Goal: Task Accomplishment & Management: Manage account settings

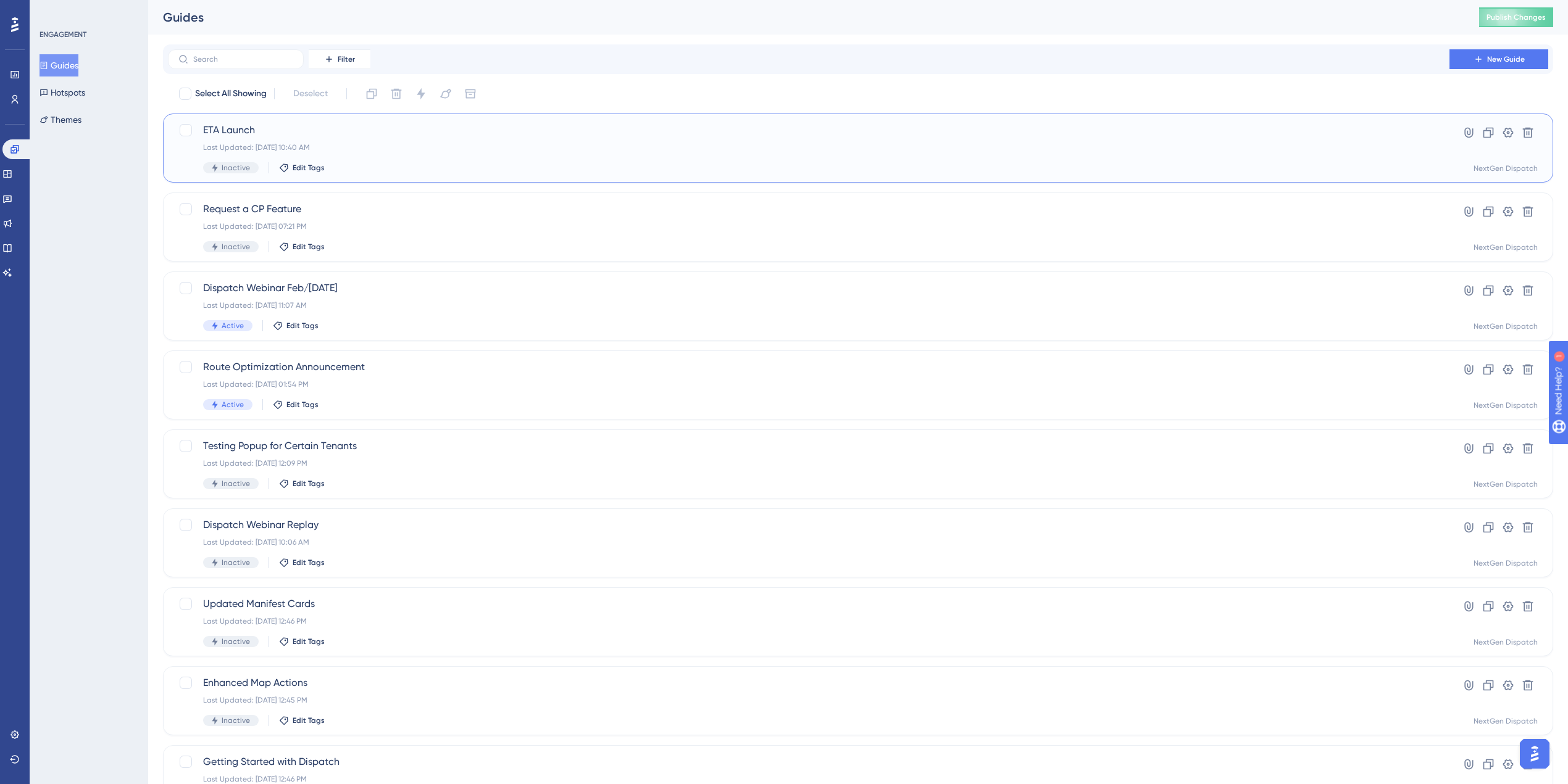
click at [475, 149] on div "Last Updated: Aug 27 2025, 10:40 AM" at bounding box center [809, 148] width 1211 height 10
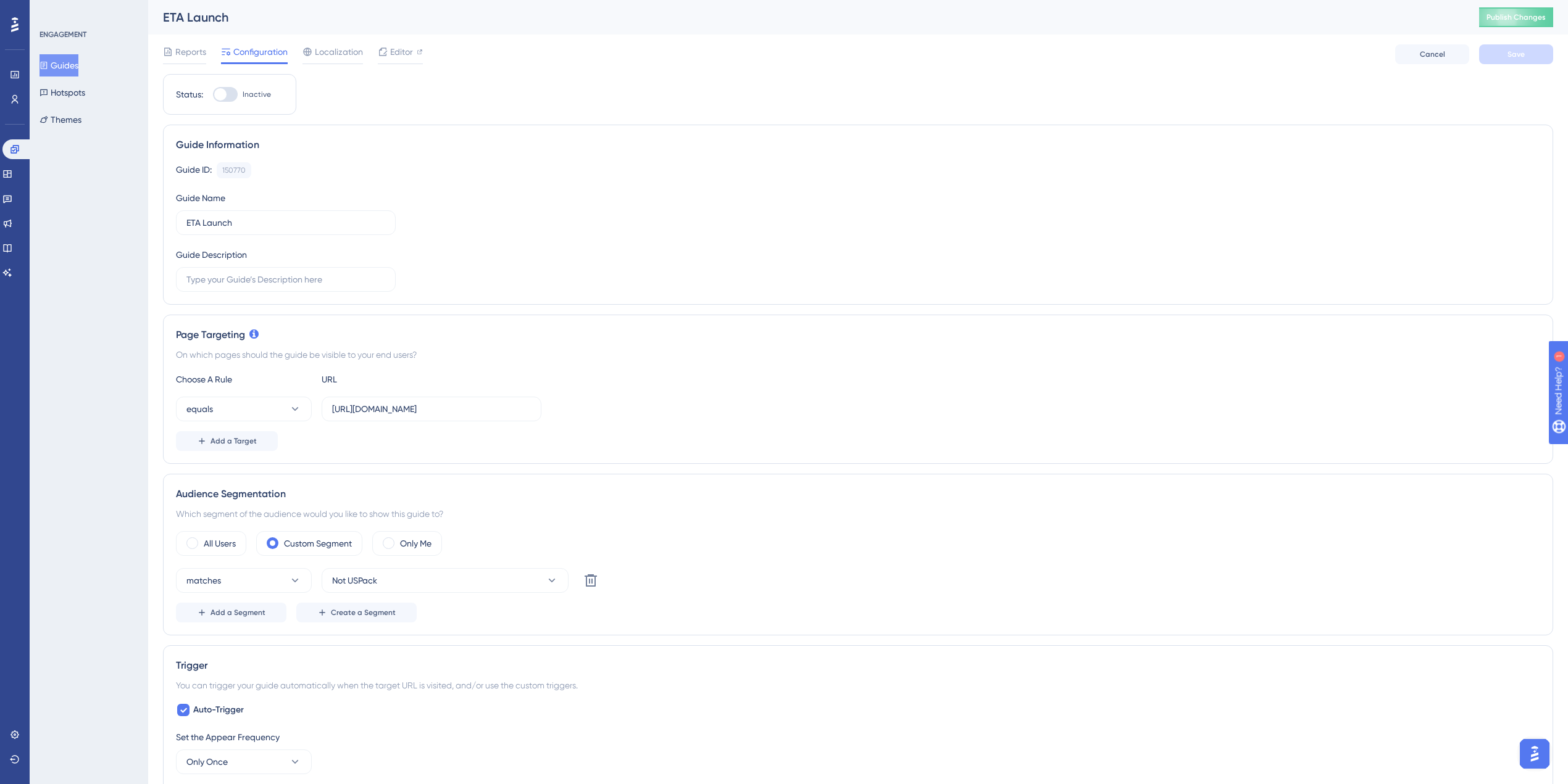
click at [713, 704] on div "Auto-Trigger Set the Appear Frequency Only Once Set the Display Priority This o…" at bounding box center [858, 780] width 1364 height 156
click at [219, 87] on div at bounding box center [225, 94] width 24 height 15
click at [213, 94] on input "Inactive" at bounding box center [212, 94] width 1 height 1
checkbox input "true"
click at [1519, 59] on button "Save" at bounding box center [1516, 54] width 74 height 19
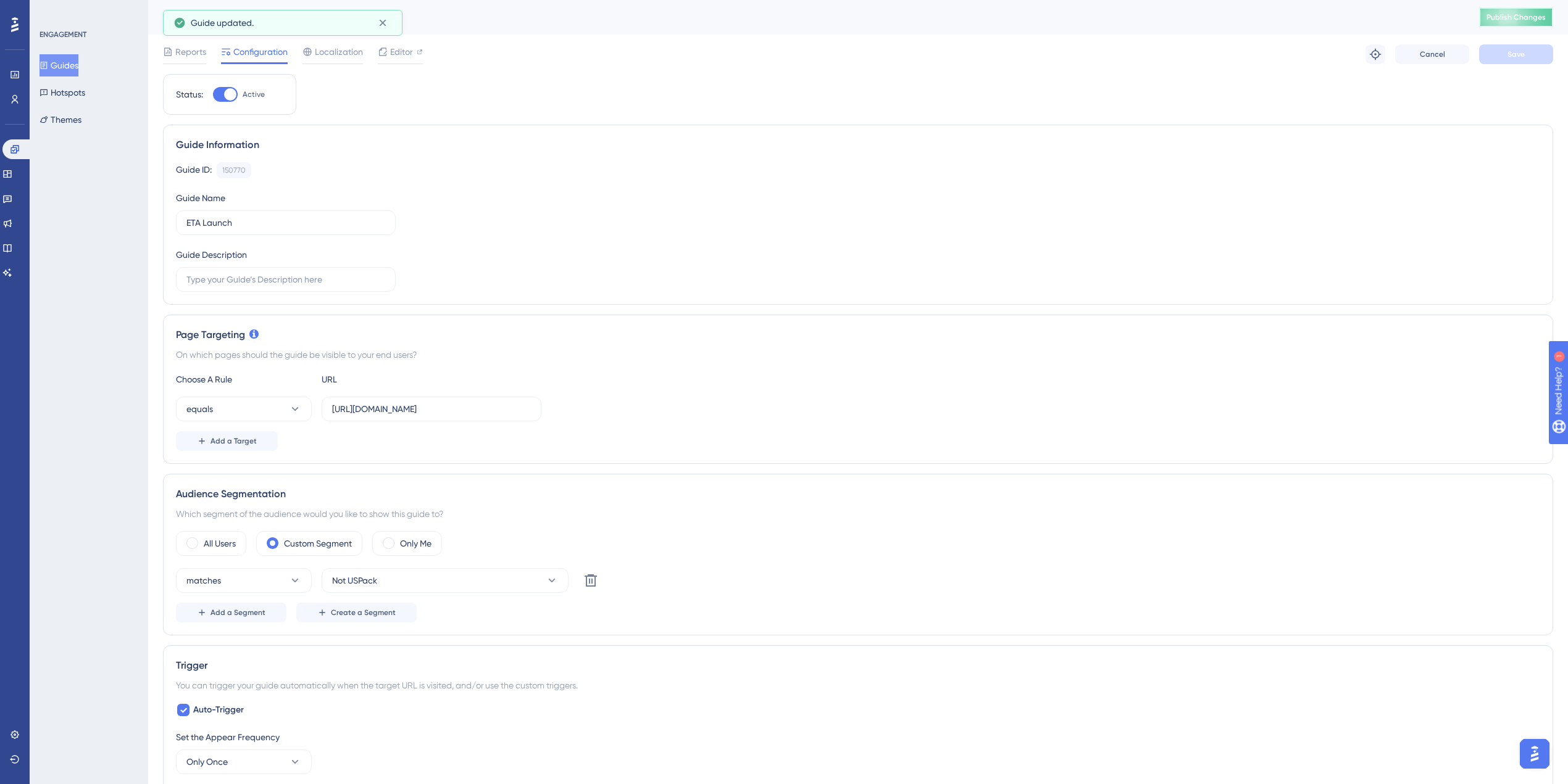
click at [1526, 19] on span "Publish Changes" at bounding box center [1516, 17] width 59 height 10
click at [72, 67] on button "Guides" at bounding box center [59, 65] width 39 height 22
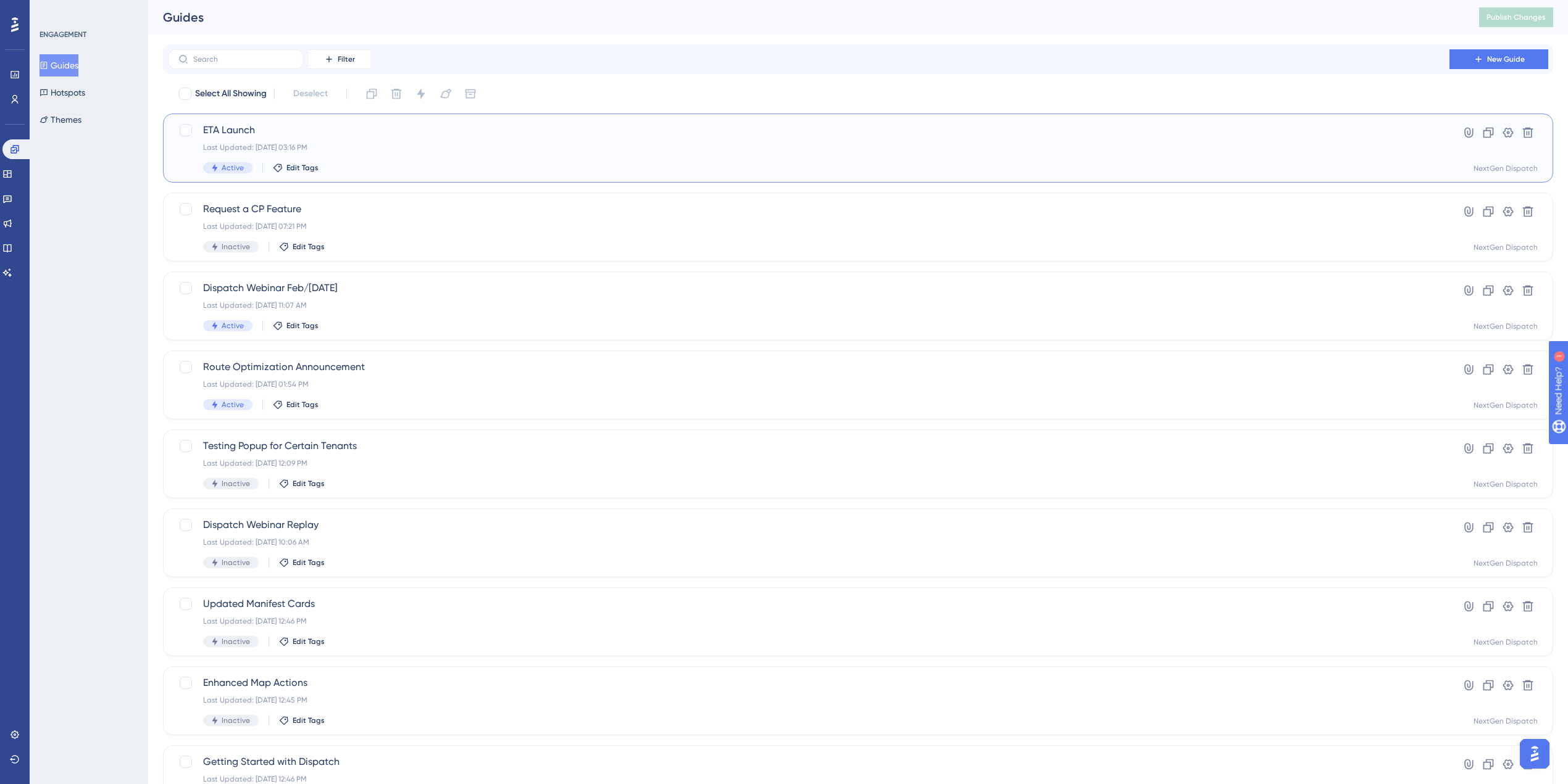
click at [484, 149] on div "Last Updated: Aug 27 2025, 03:16 PM" at bounding box center [809, 148] width 1211 height 10
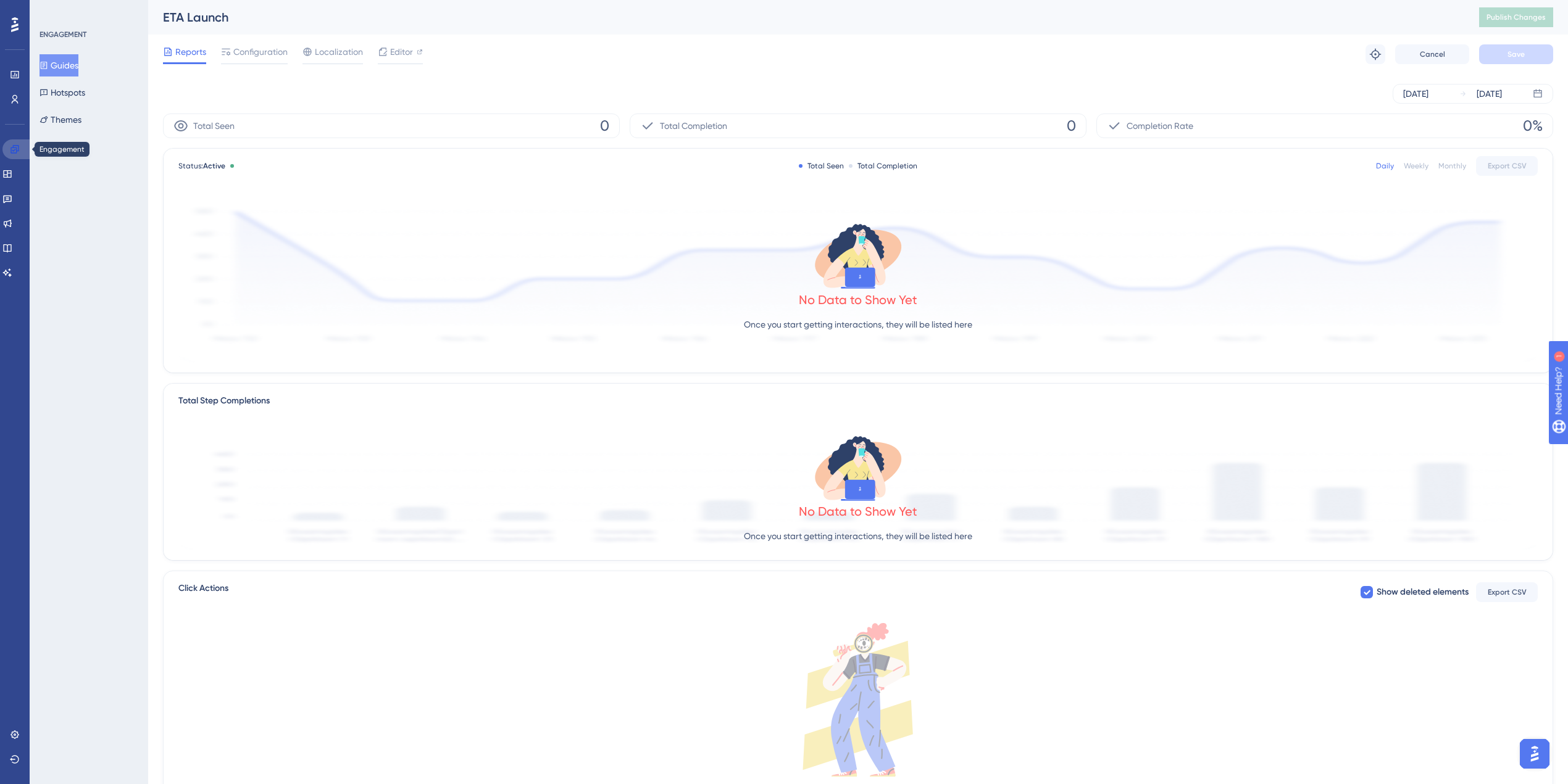
click at [0, 0] on link at bounding box center [0, 0] width 0 height 0
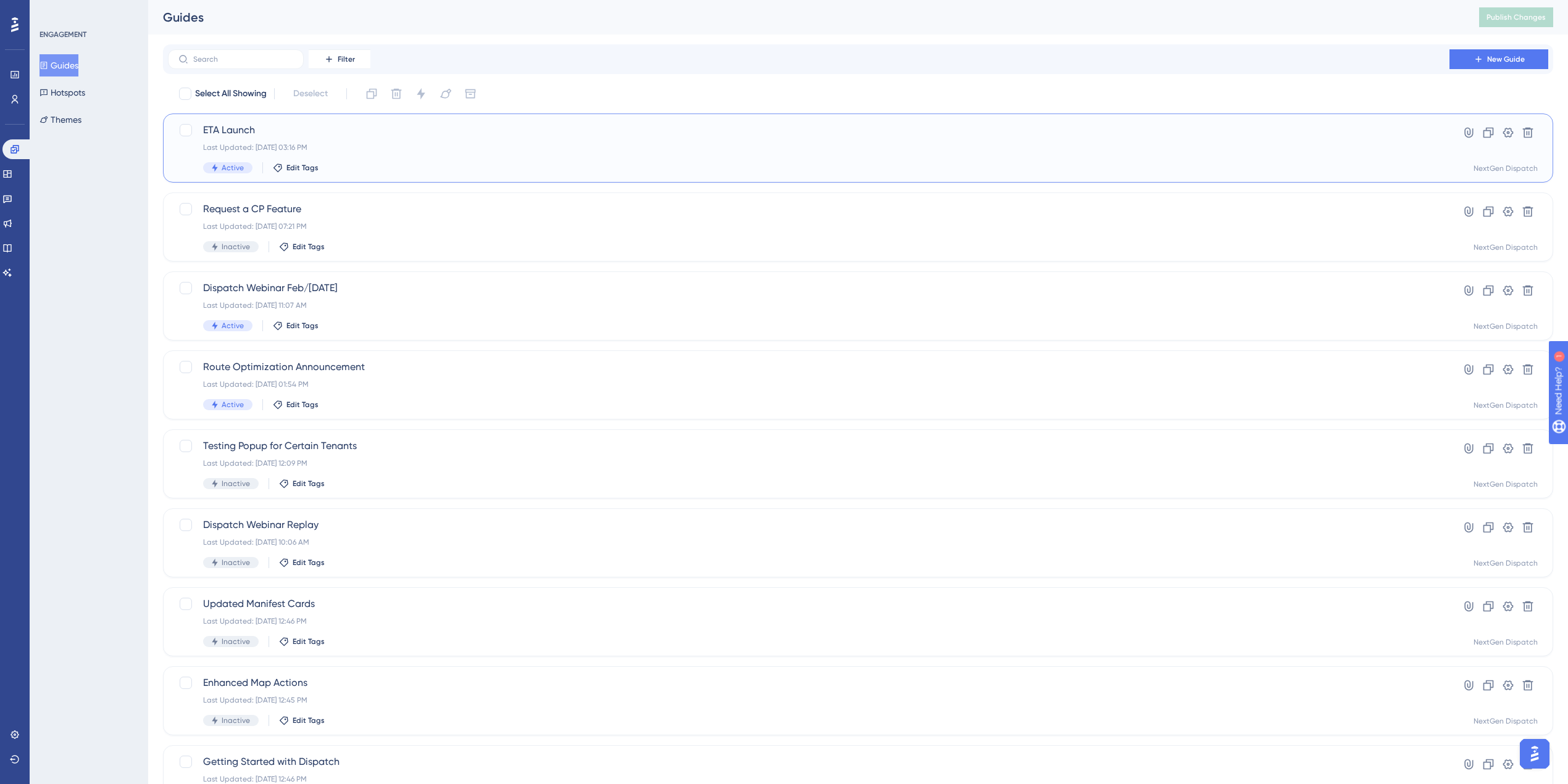
click at [300, 132] on span "ETA Launch" at bounding box center [809, 130] width 1211 height 15
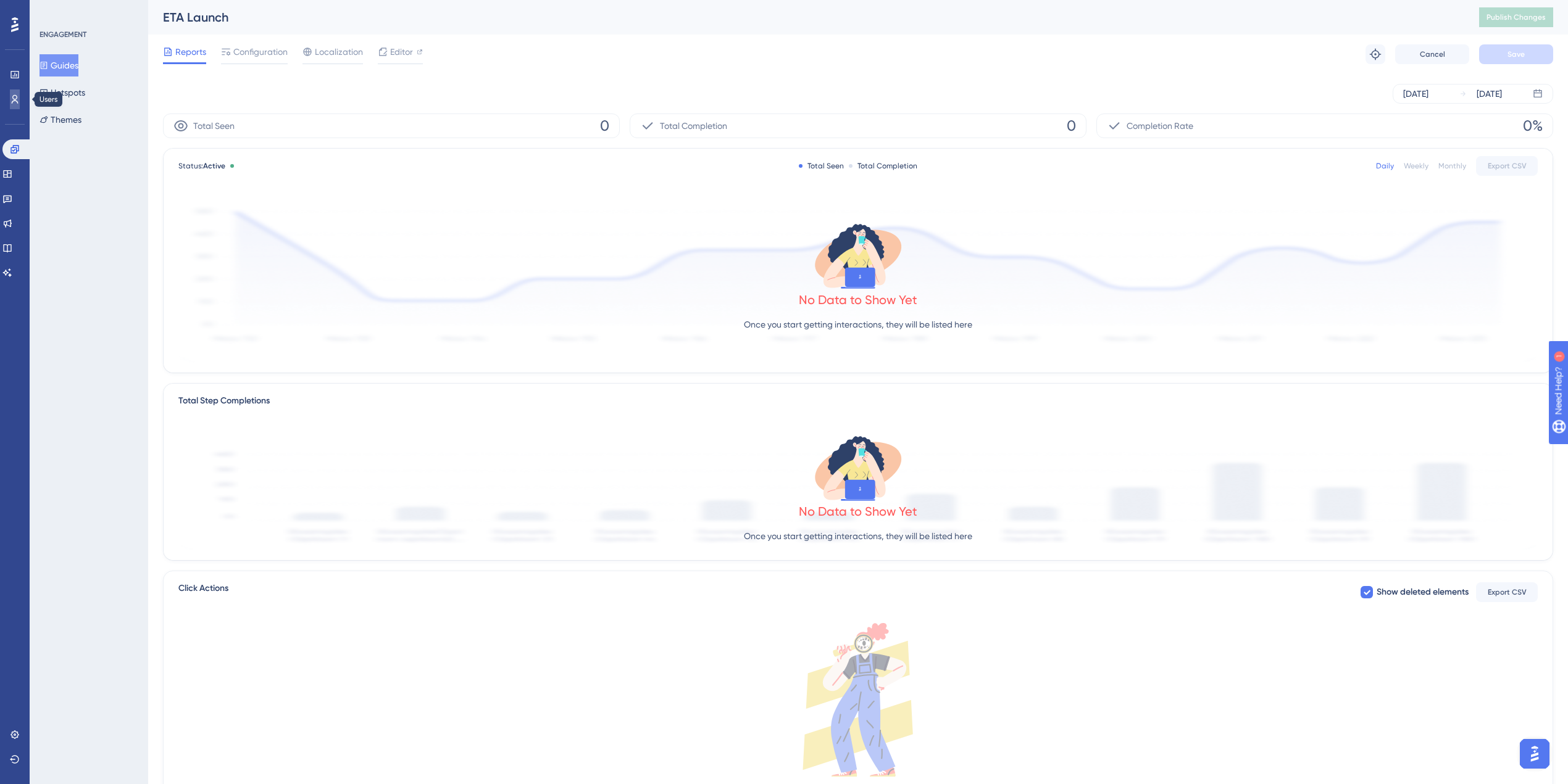
click at [0, 0] on icon at bounding box center [0, 0] width 0 height 0
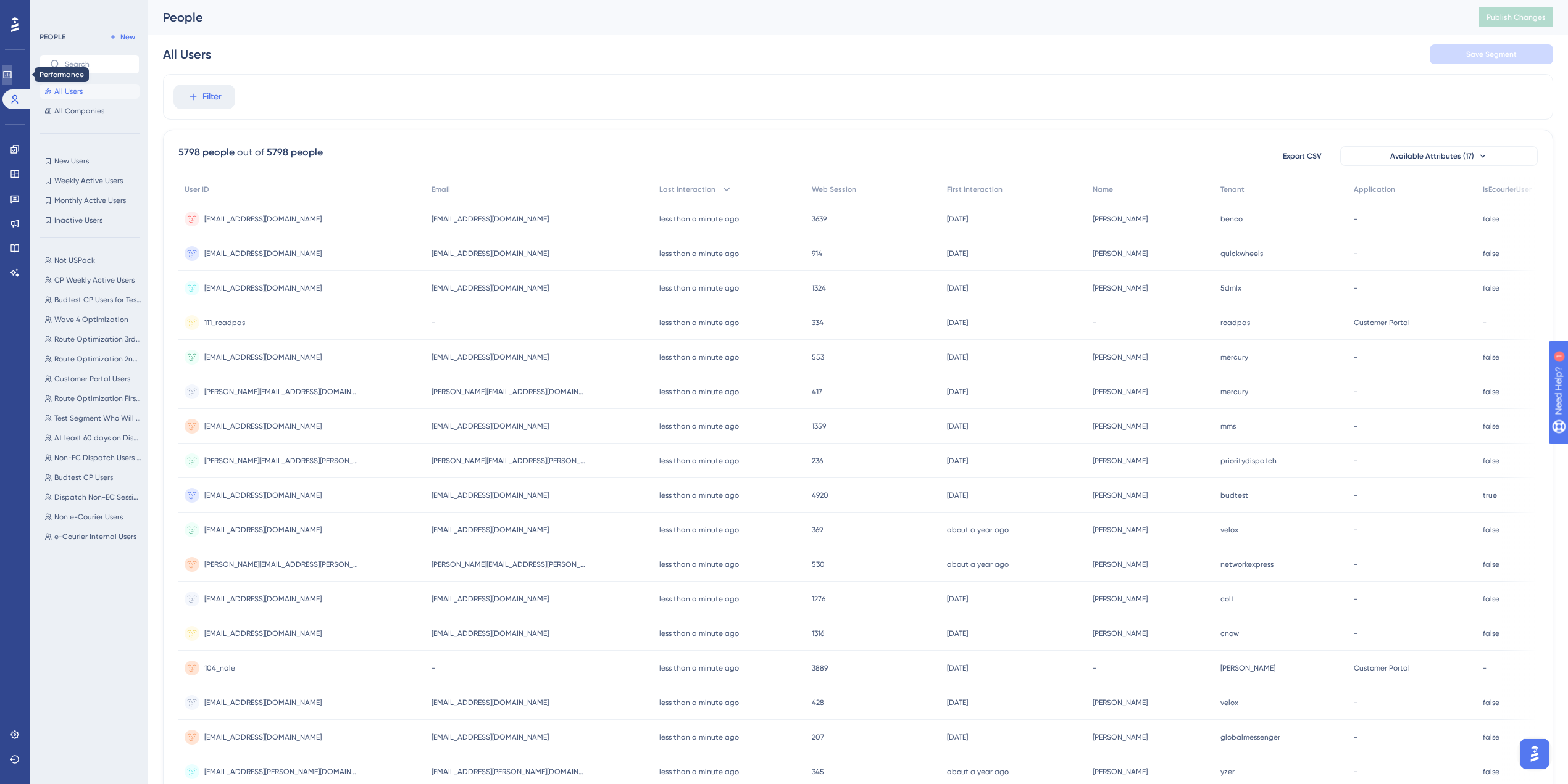
click at [0, 0] on link at bounding box center [0, 0] width 0 height 0
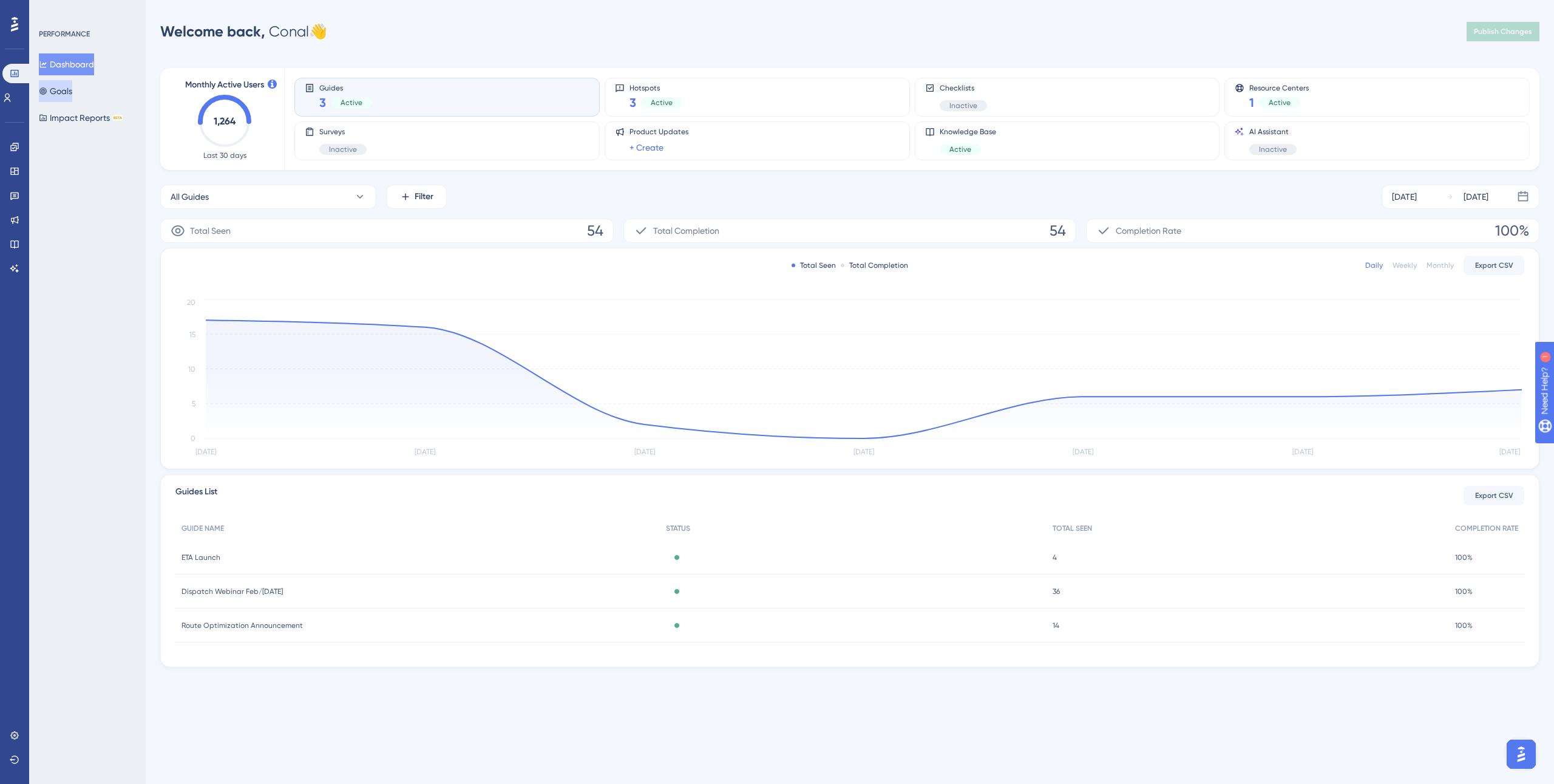
click at [64, 95] on button "Goals" at bounding box center [55, 91] width 33 height 22
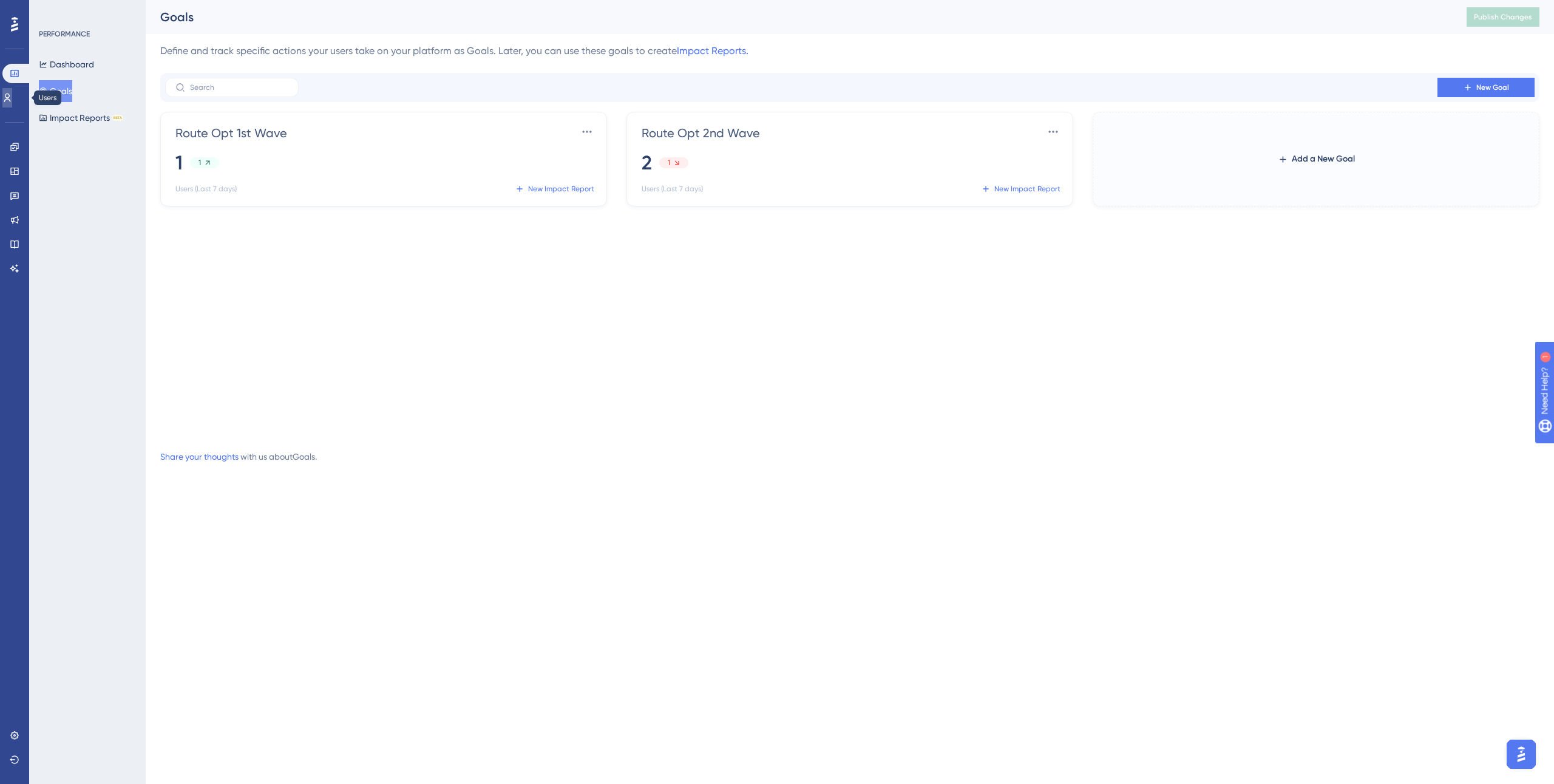
click at [0, 0] on icon at bounding box center [0, 0] width 0 height 0
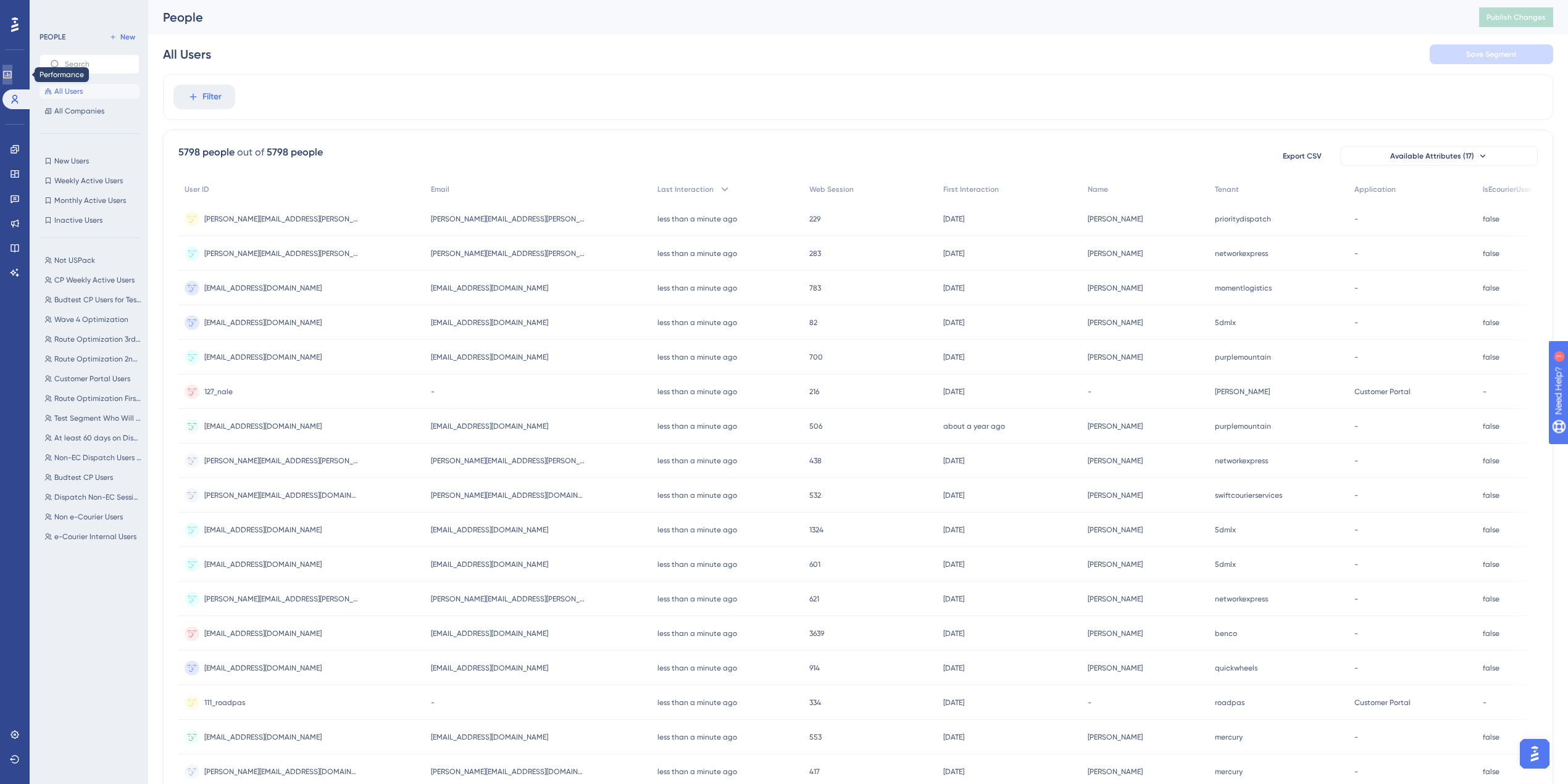
click at [0, 0] on icon at bounding box center [0, 0] width 0 height 0
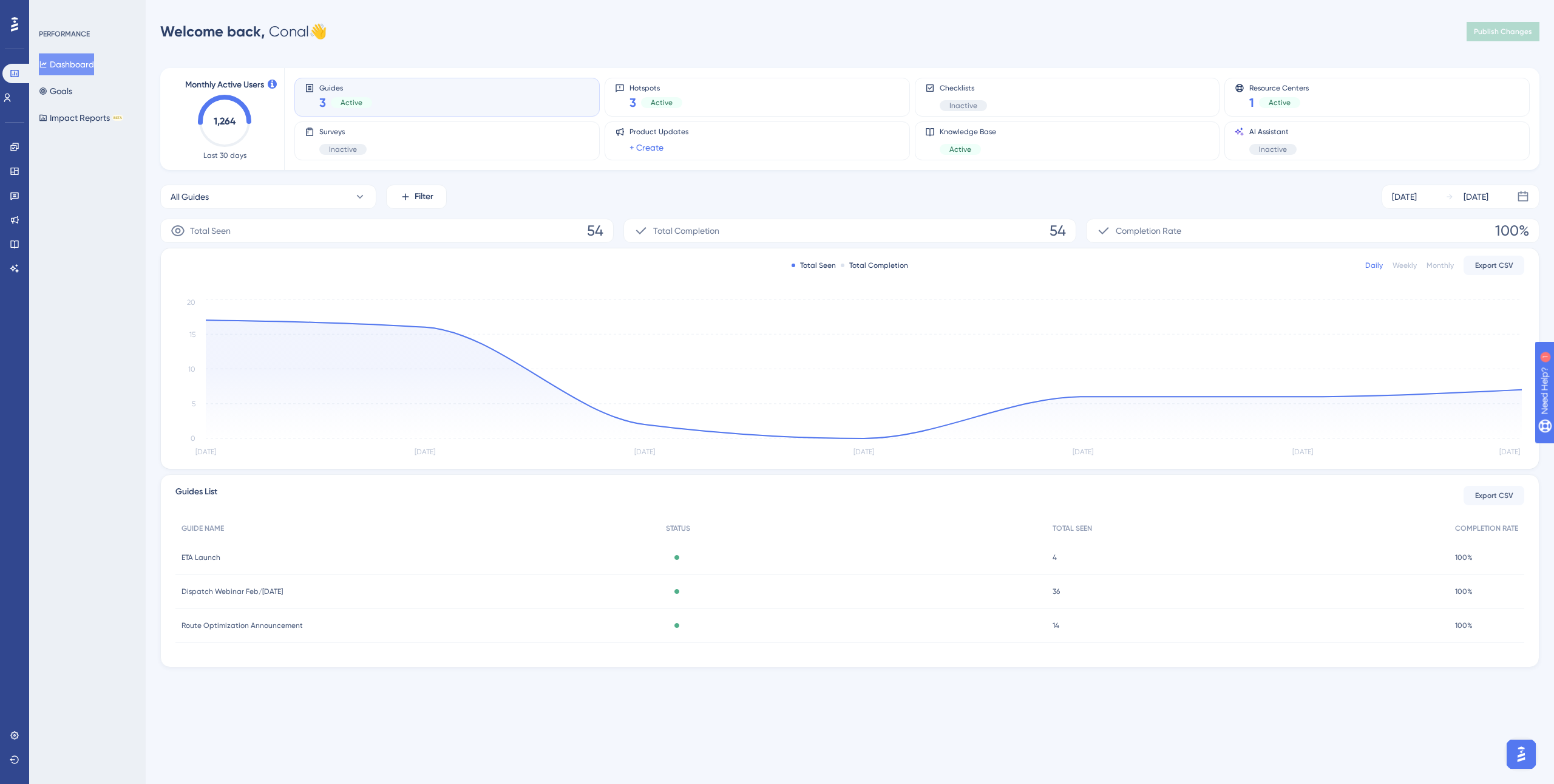
click at [67, 66] on button "Dashboard" at bounding box center [67, 64] width 55 height 22
click at [456, 102] on div "Guides 3 Active" at bounding box center [447, 96] width 285 height 28
click at [458, 96] on div "Guides 3 Active" at bounding box center [447, 96] width 285 height 28
click at [53, 99] on button "Goals" at bounding box center [55, 91] width 33 height 22
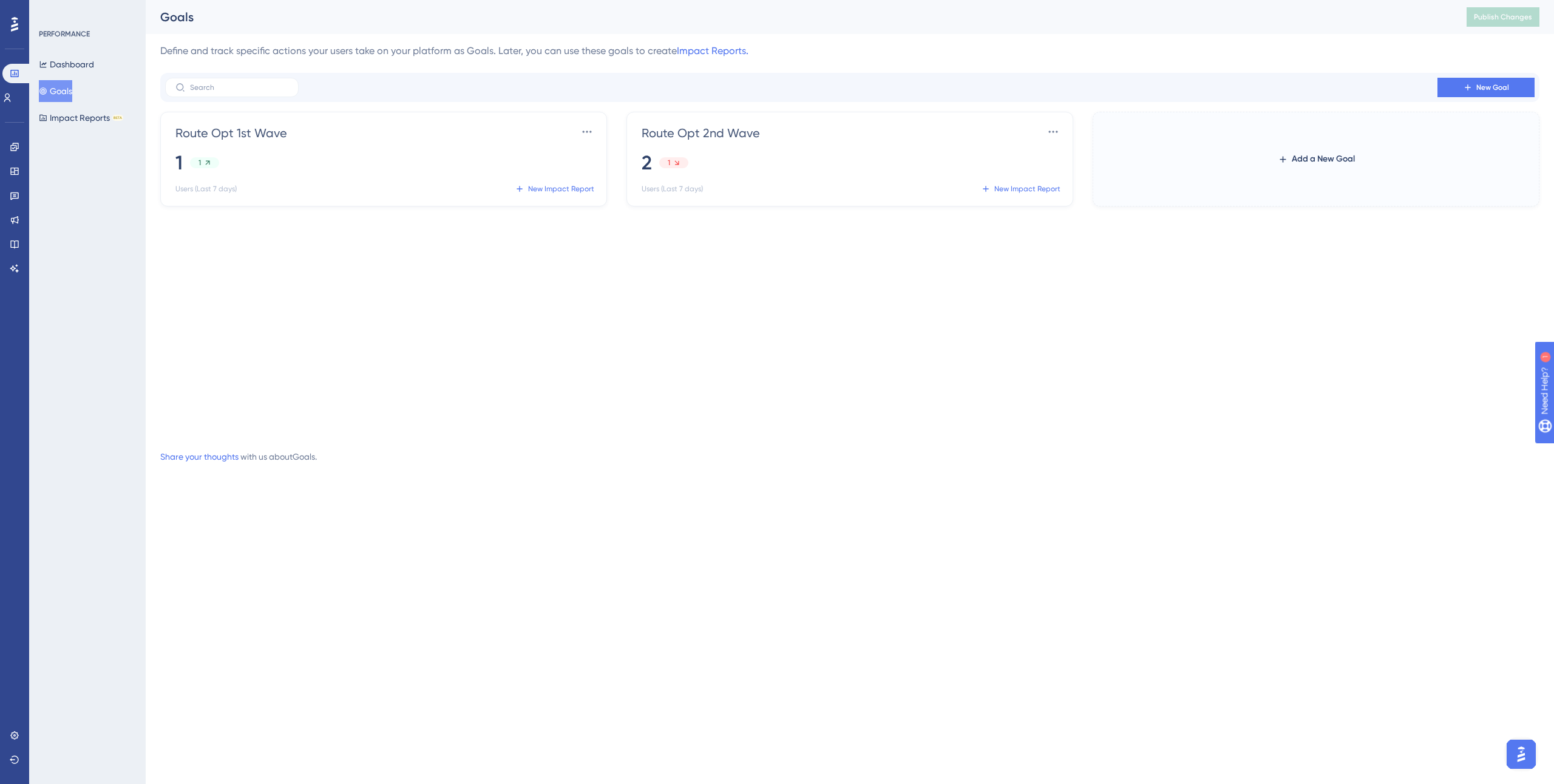
click at [73, 129] on div "PERFORMANCE Dashboard Goals Impact Reports BETA" at bounding box center [87, 392] width 117 height 784
click at [0, 0] on icon at bounding box center [0, 0] width 0 height 0
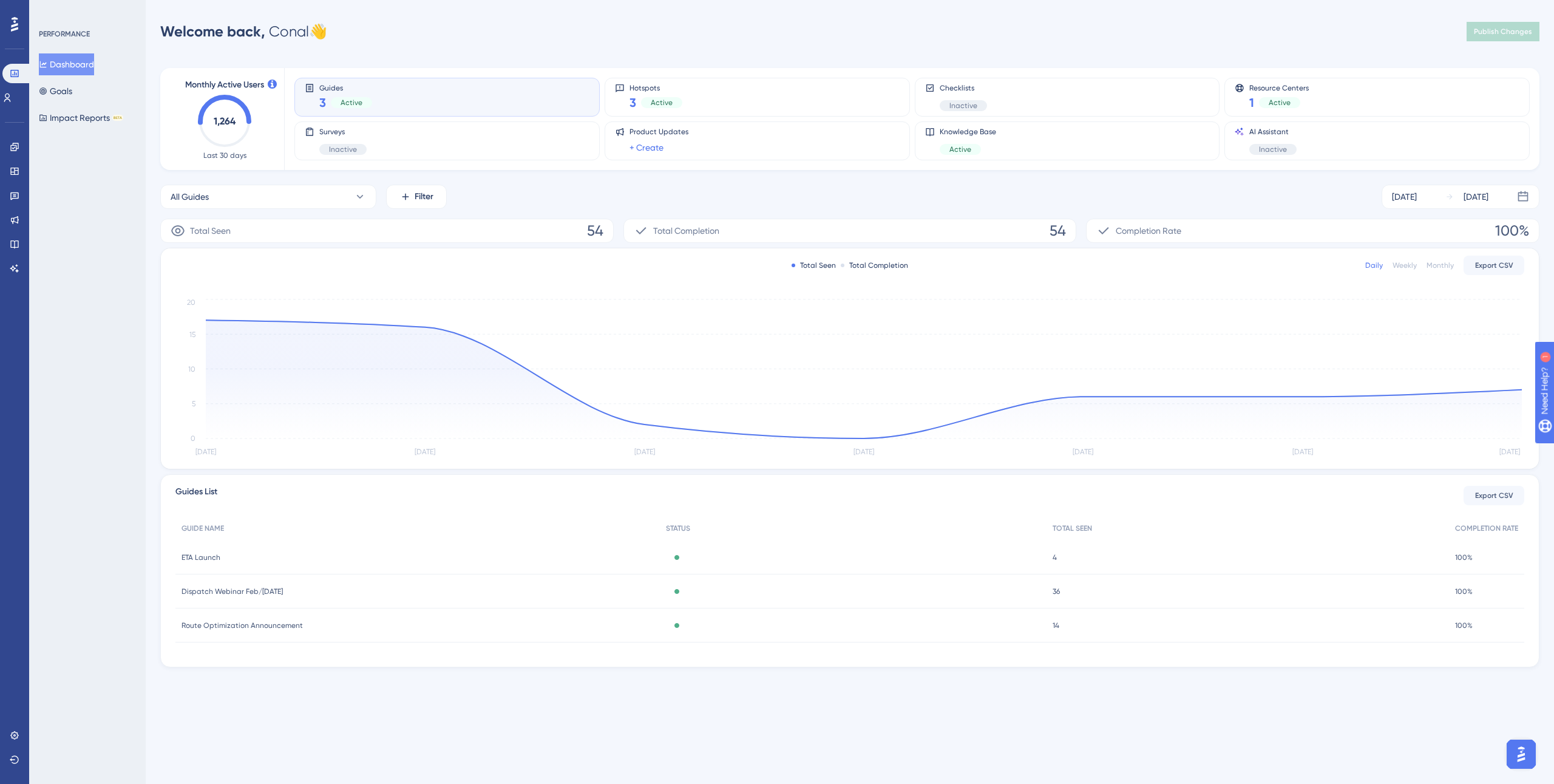
click at [276, 554] on div "ETA Launch ETA Launch" at bounding box center [418, 557] width 484 height 34
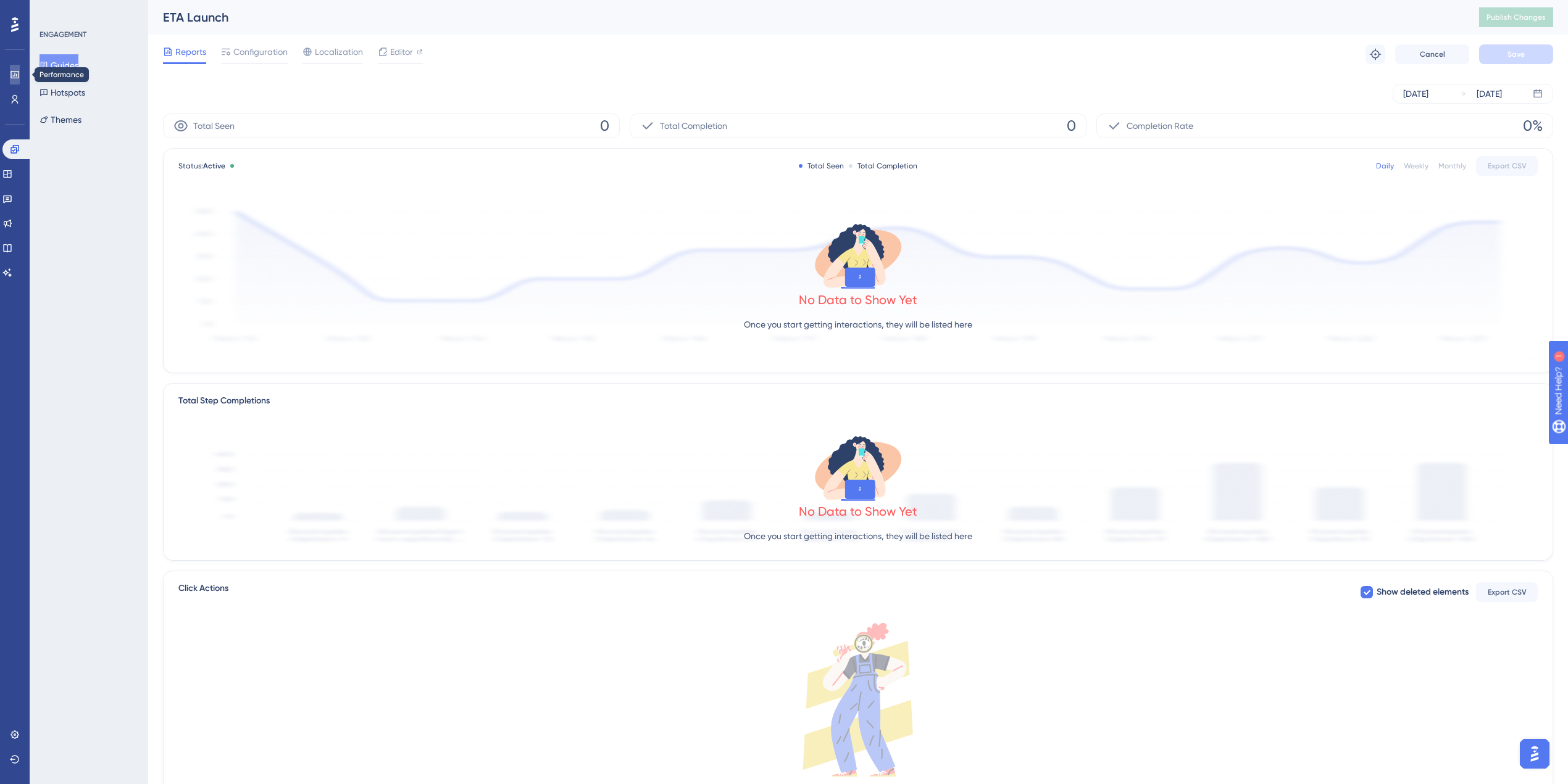
click at [0, 0] on icon at bounding box center [0, 0] width 0 height 0
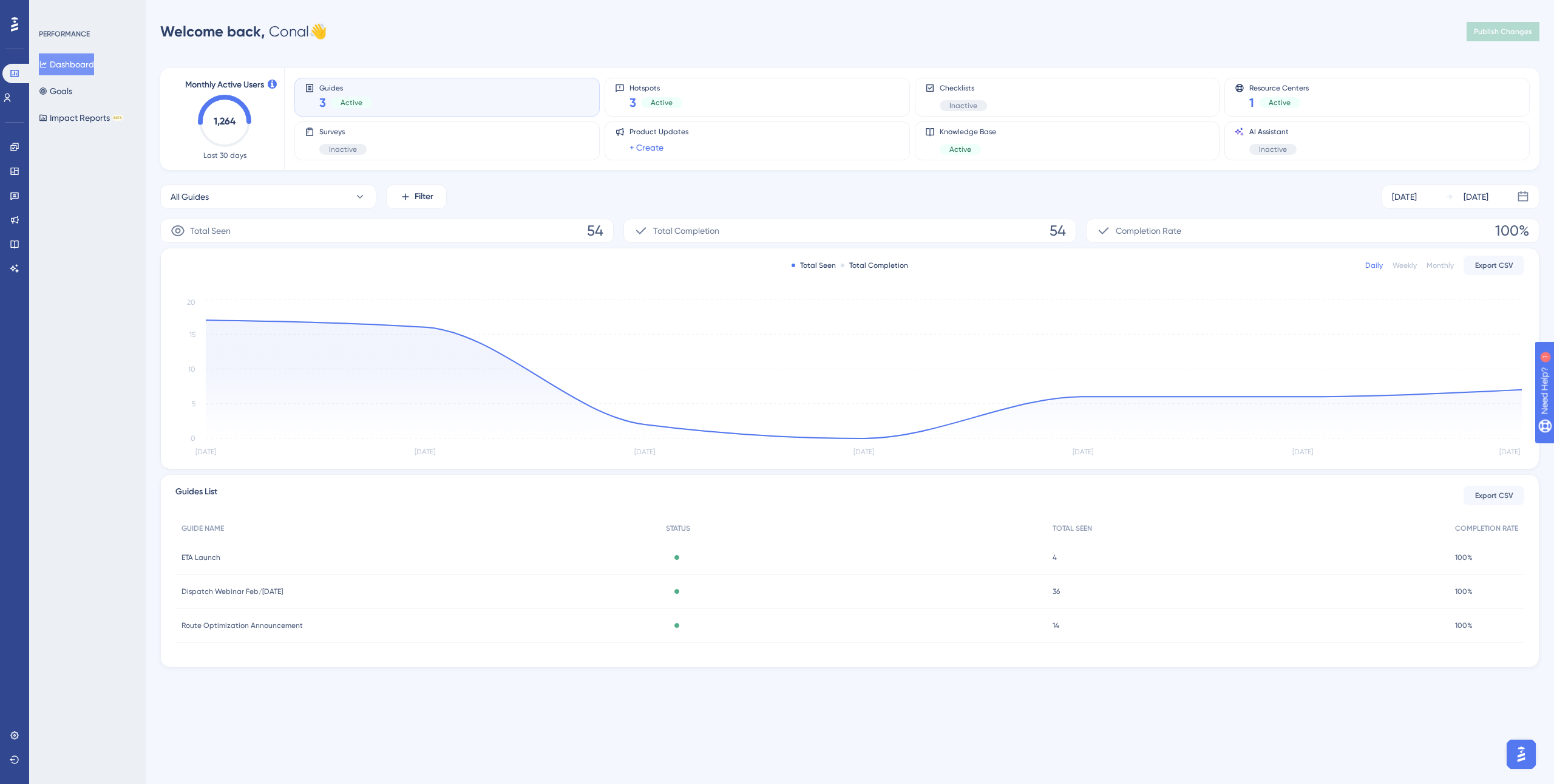
click at [0, 0] on icon at bounding box center [0, 0] width 0 height 0
click at [312, 203] on button "All Guides" at bounding box center [268, 197] width 216 height 24
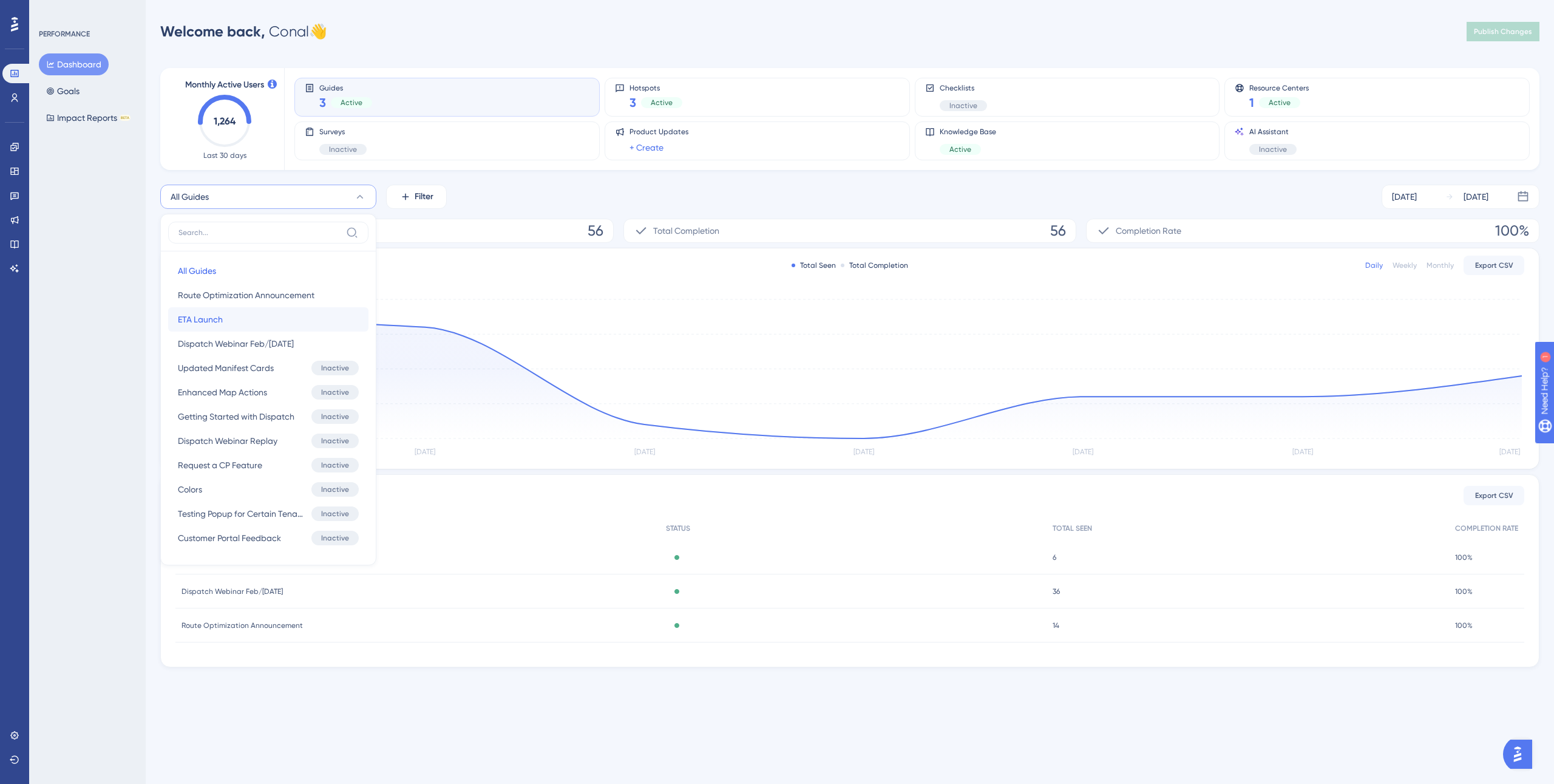
click at [240, 315] on button "ETA Launch ETA Launch" at bounding box center [268, 319] width 200 height 24
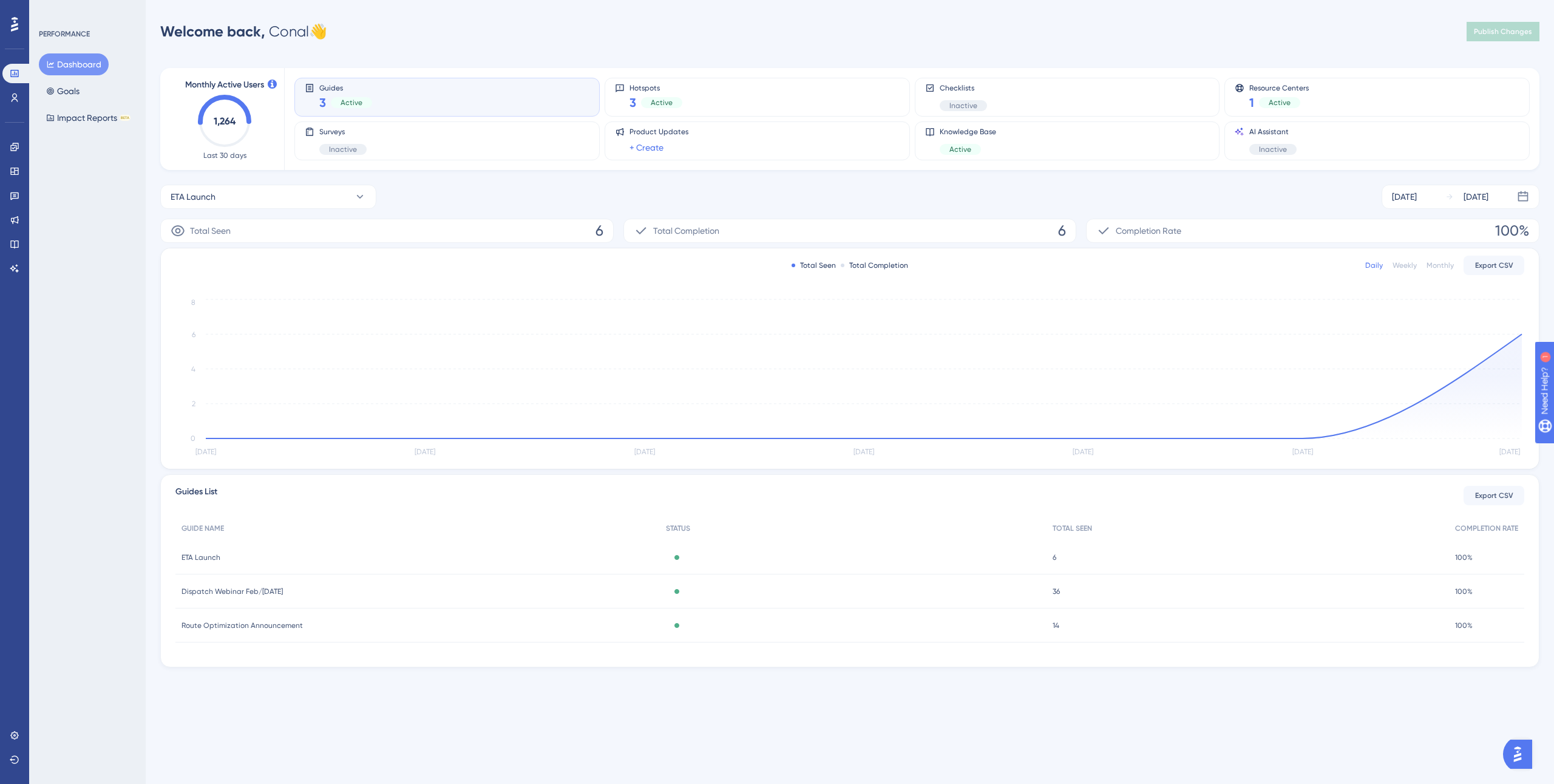
click at [427, 109] on div "Guides 3 Active" at bounding box center [447, 96] width 285 height 28
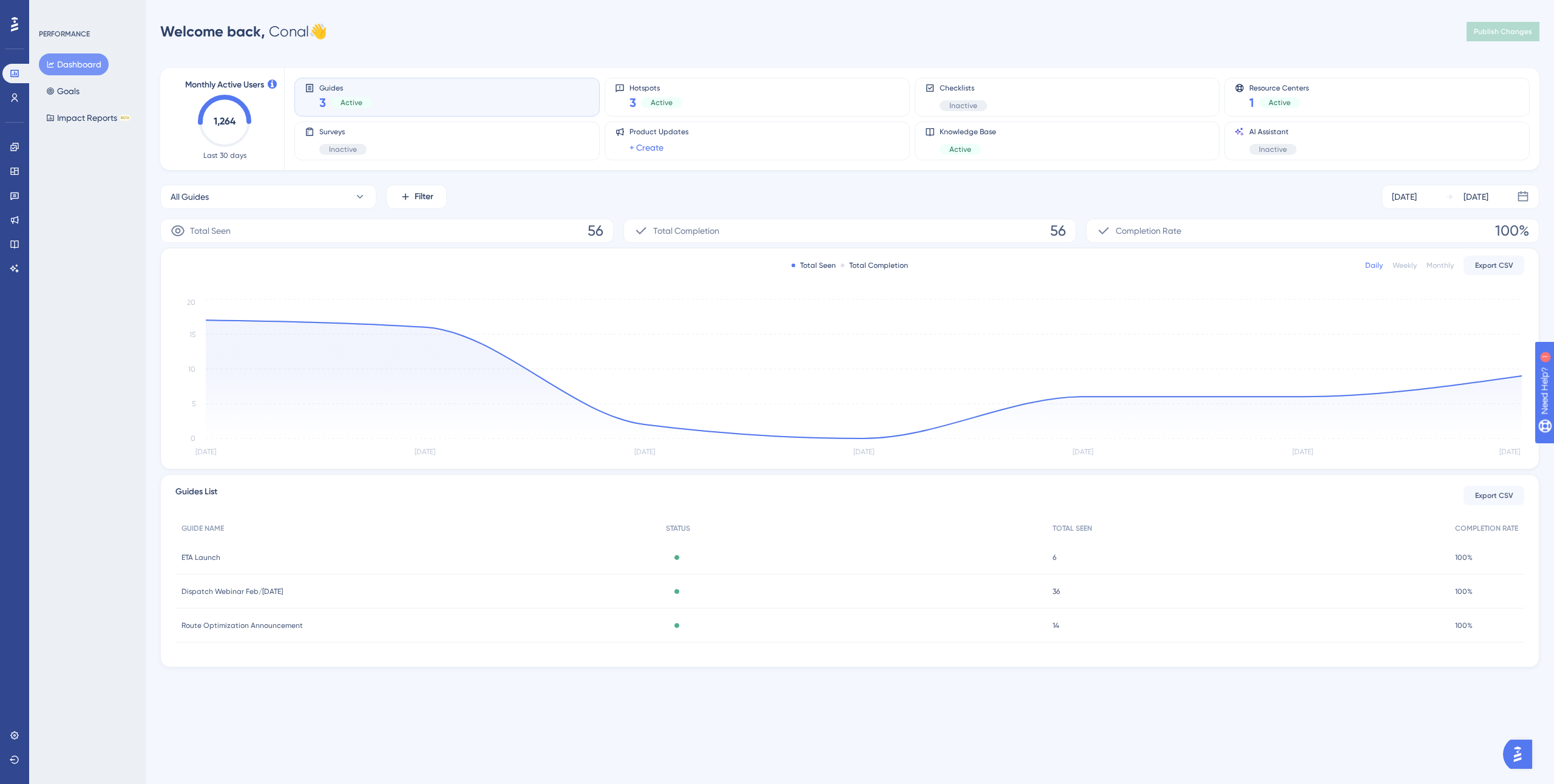
click at [220, 550] on div "ETA Launch ETA Launch" at bounding box center [418, 557] width 484 height 34
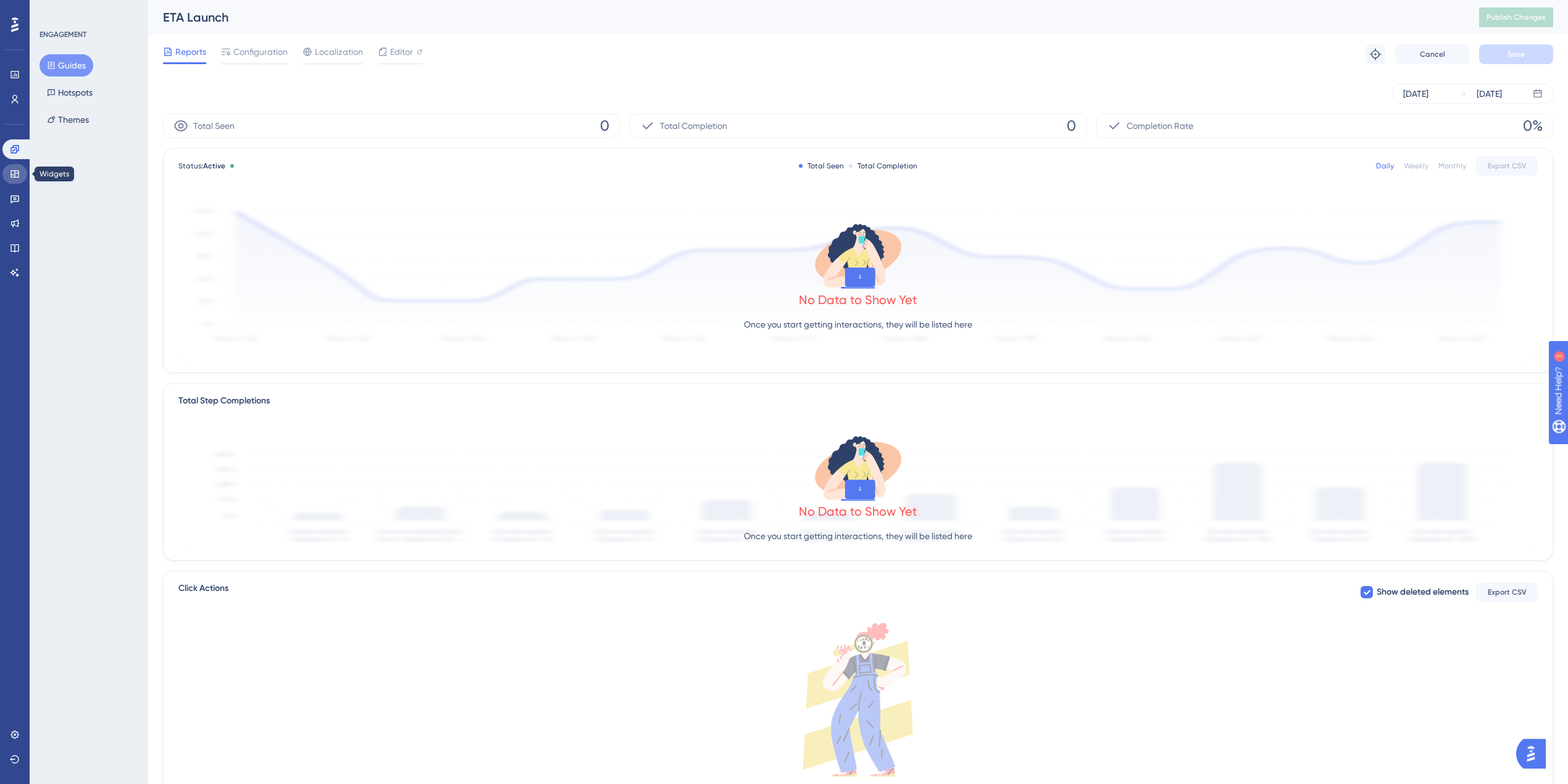
click at [19, 169] on icon at bounding box center [15, 174] width 10 height 10
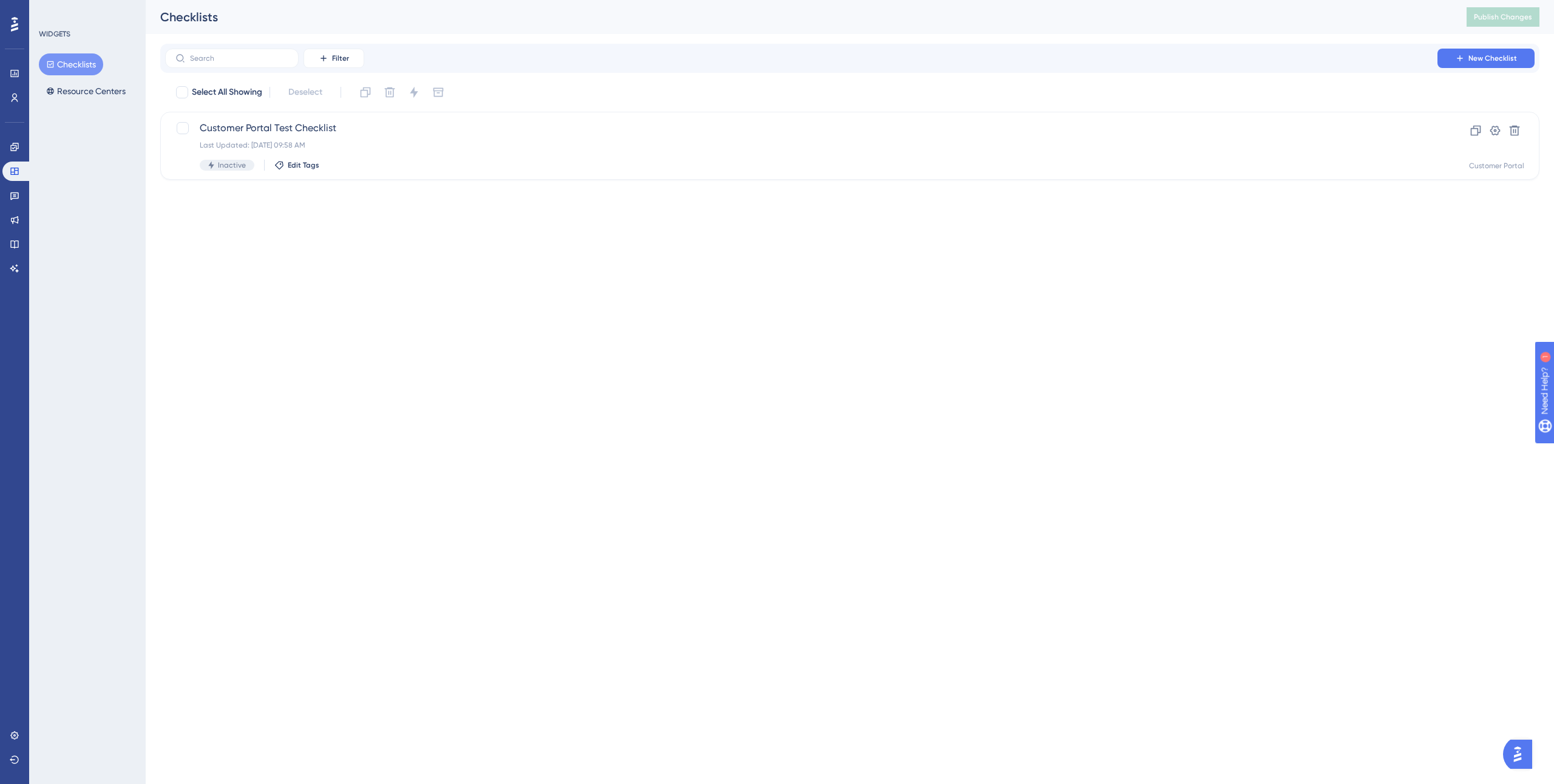
click at [21, 208] on div "Engagement Widgets Feedback Product Updates Knowledge Base AI Assistant" at bounding box center [14, 208] width 24 height 141
click at [17, 212] on link at bounding box center [14, 220] width 24 height 19
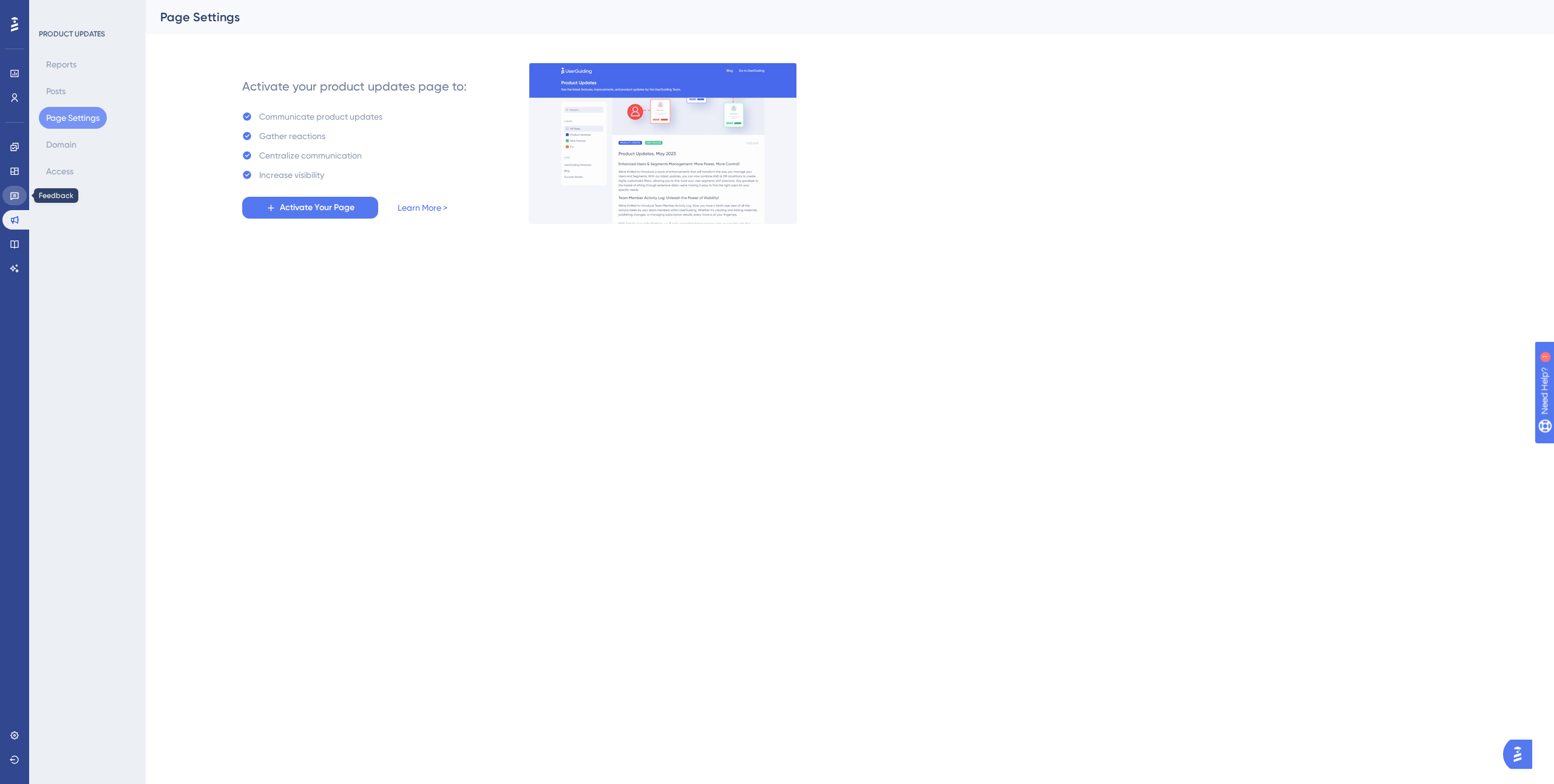
click at [18, 195] on icon at bounding box center [15, 196] width 8 height 8
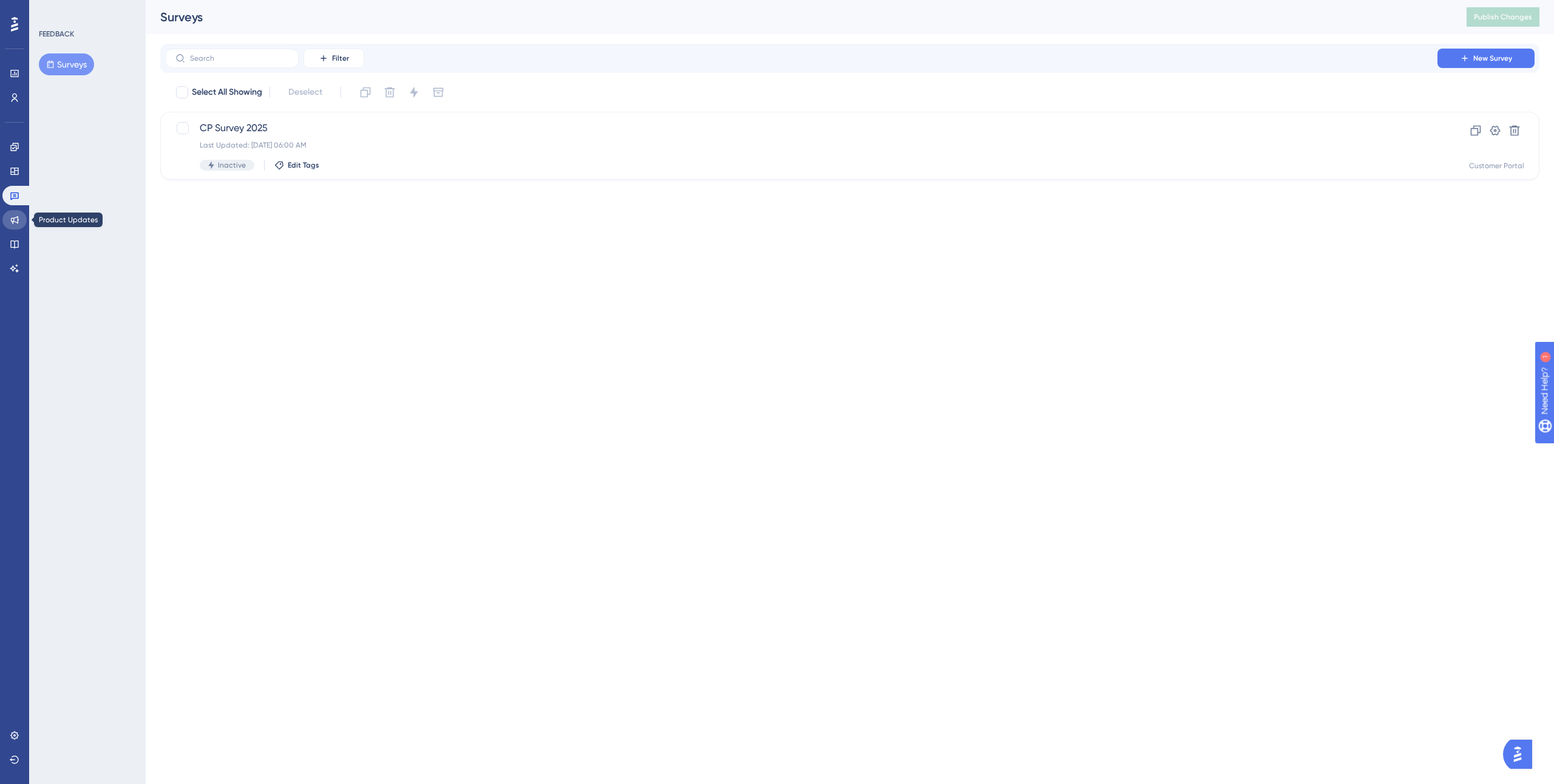
click at [18, 222] on icon at bounding box center [15, 220] width 10 height 10
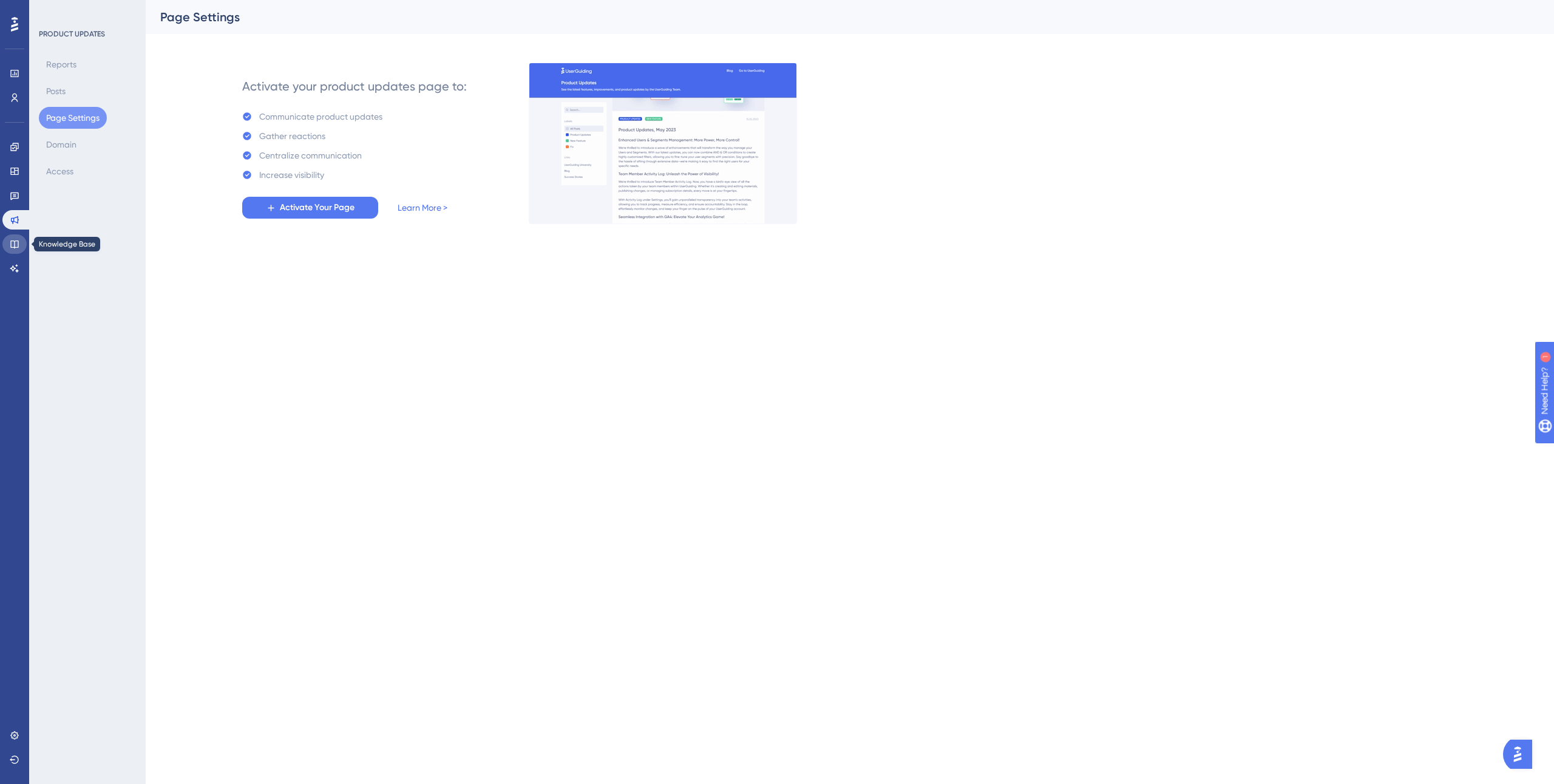
click at [18, 253] on link at bounding box center [14, 244] width 24 height 19
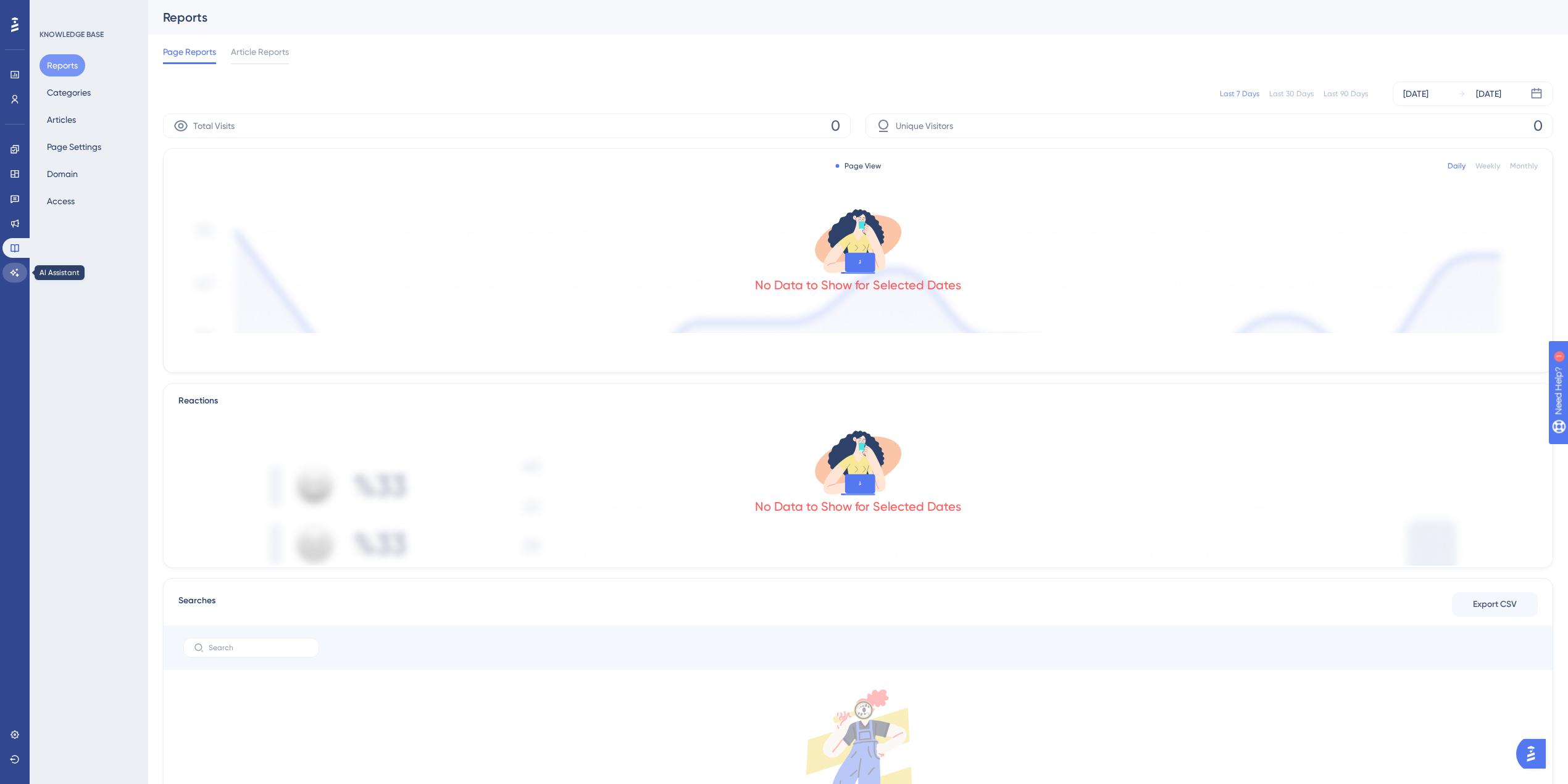
click at [20, 272] on link at bounding box center [14, 272] width 24 height 19
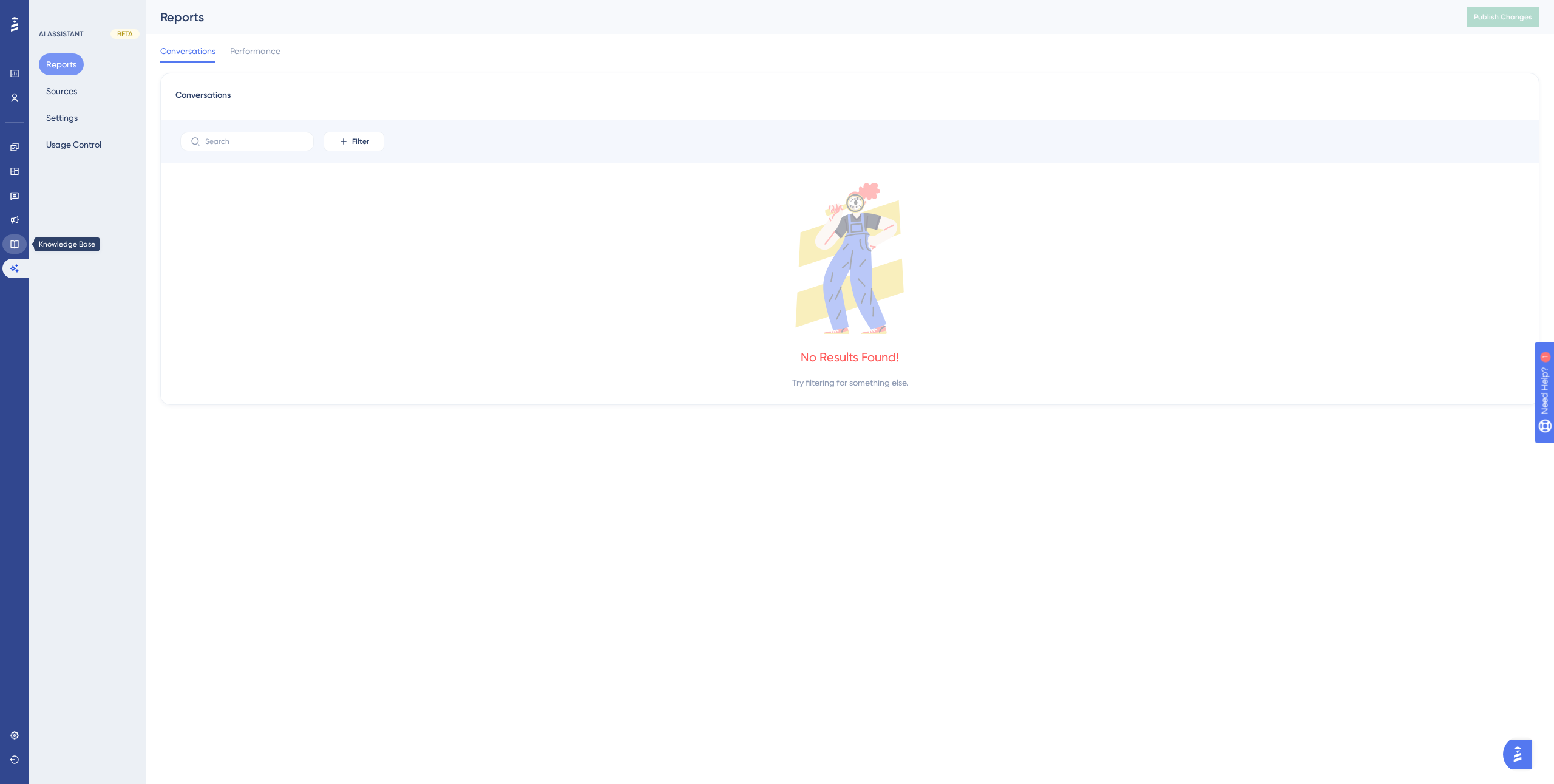
click at [21, 246] on link at bounding box center [14, 244] width 24 height 19
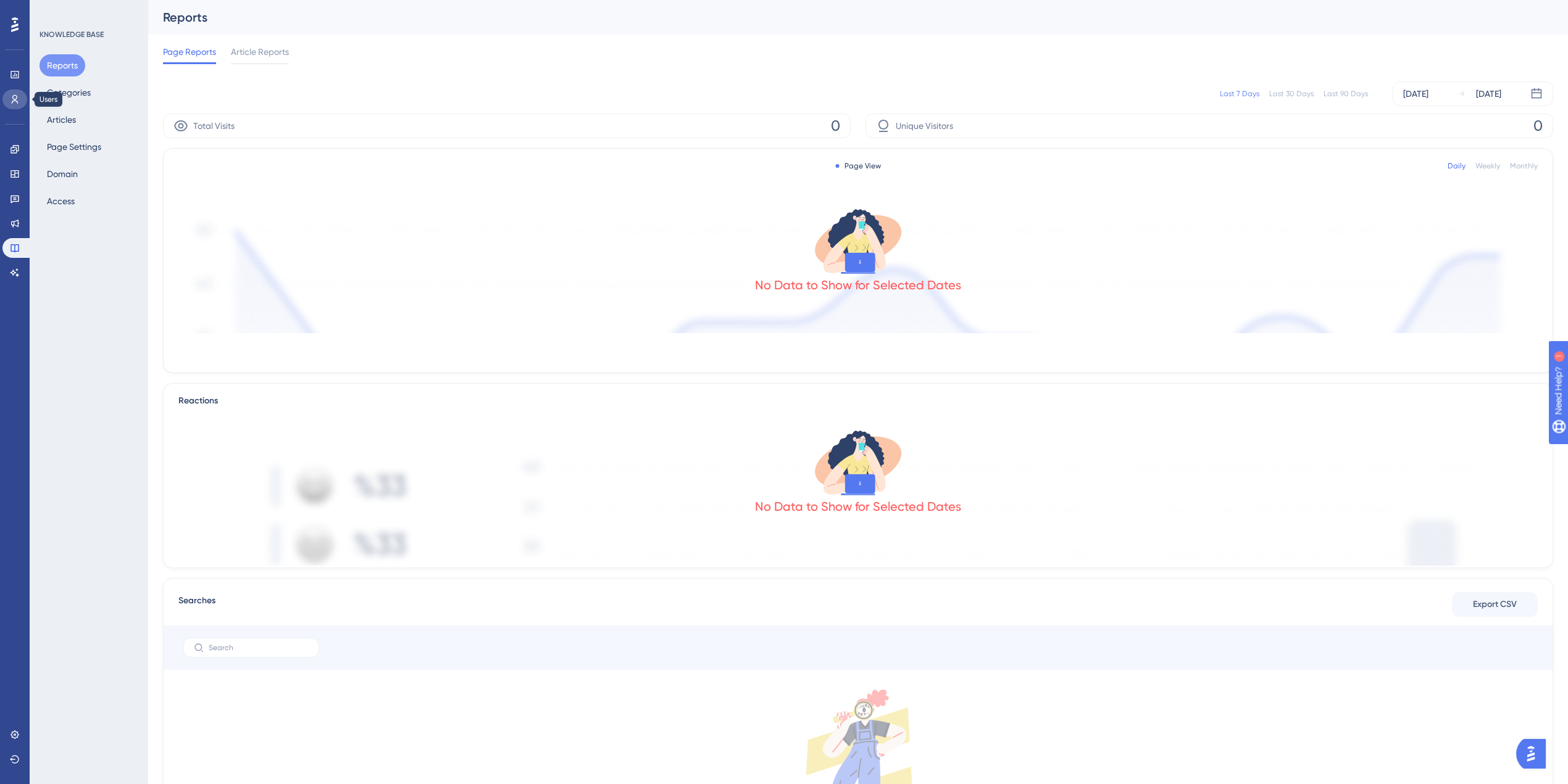
click at [15, 100] on icon at bounding box center [14, 99] width 6 height 9
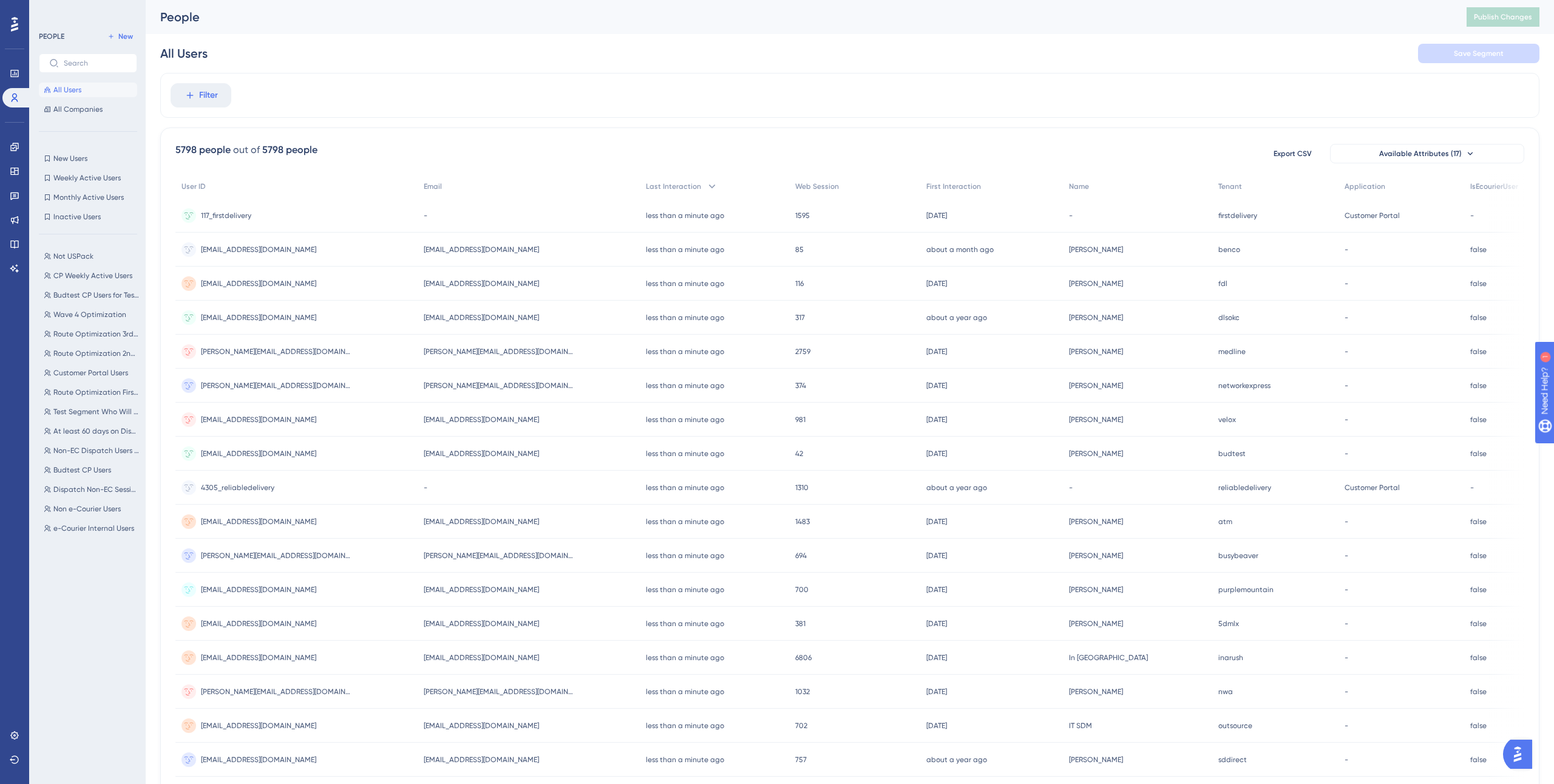
click at [13, 255] on div "Engagement Widgets Feedback Product Updates Knowledge Base AI Assistant" at bounding box center [14, 208] width 24 height 141
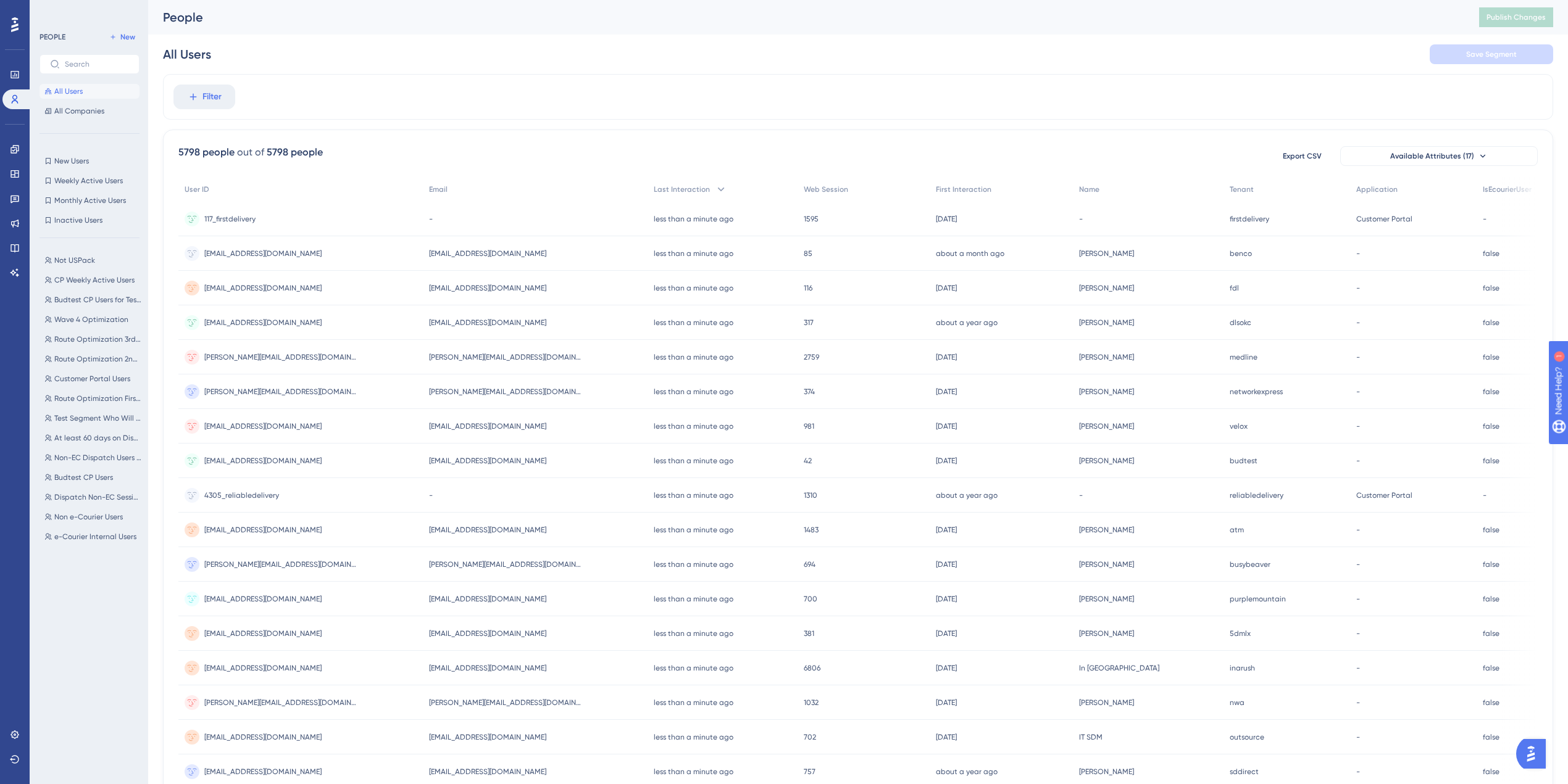
click at [14, 297] on div "Performance Users Engagement Widgets Feedback Product Updates Knowledge Base AI…" at bounding box center [14, 392] width 30 height 784
click at [14, 285] on div "Performance Users Engagement Widgets Feedback Product Updates Knowledge Base AI…" at bounding box center [14, 392] width 30 height 784
click at [14, 292] on div "Performance Users Engagement Widgets Feedback Product Updates Knowledge Base AI…" at bounding box center [14, 392] width 30 height 784
click at [14, 266] on link at bounding box center [14, 272] width 24 height 19
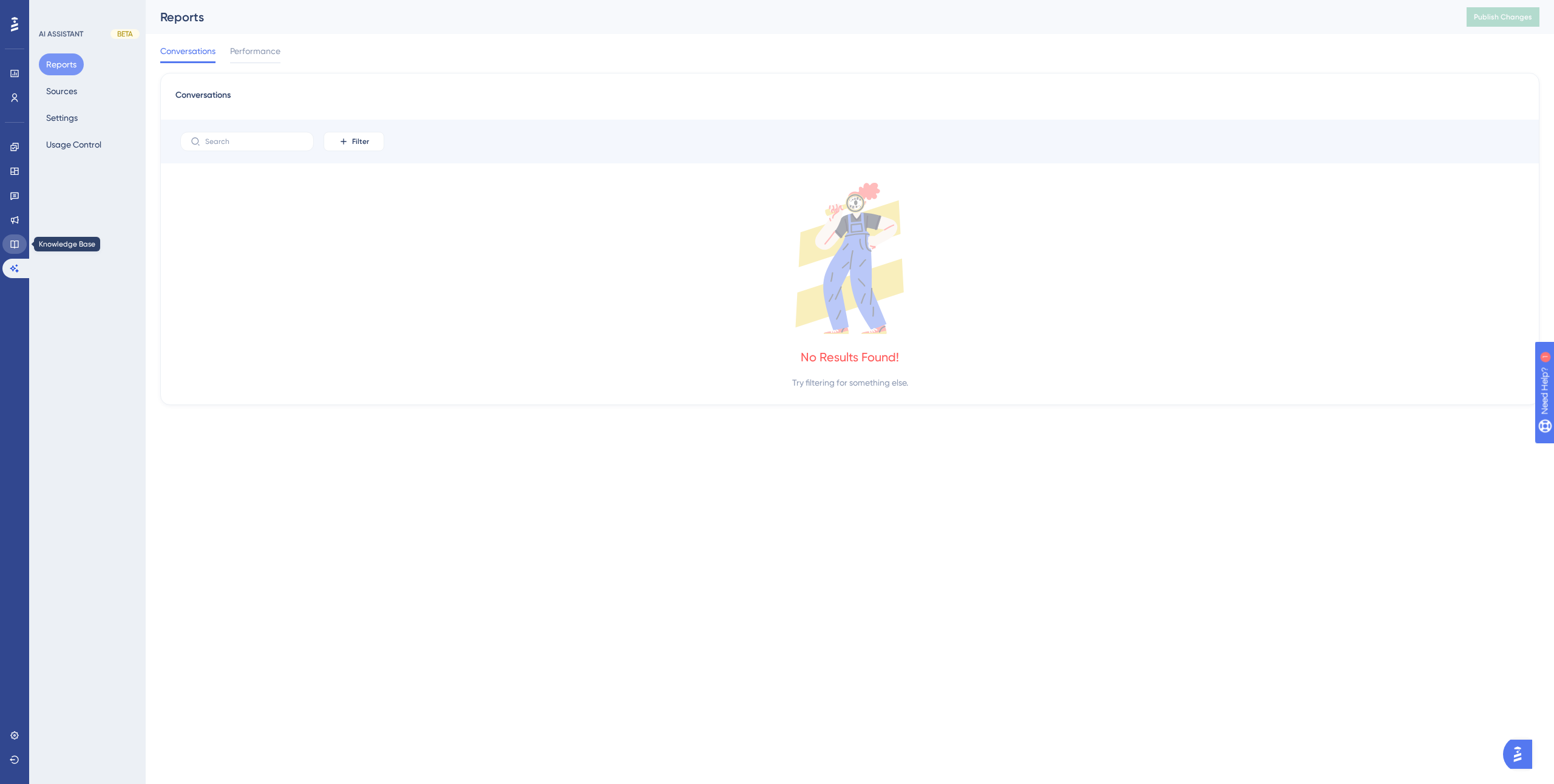
click at [19, 249] on link at bounding box center [14, 244] width 24 height 19
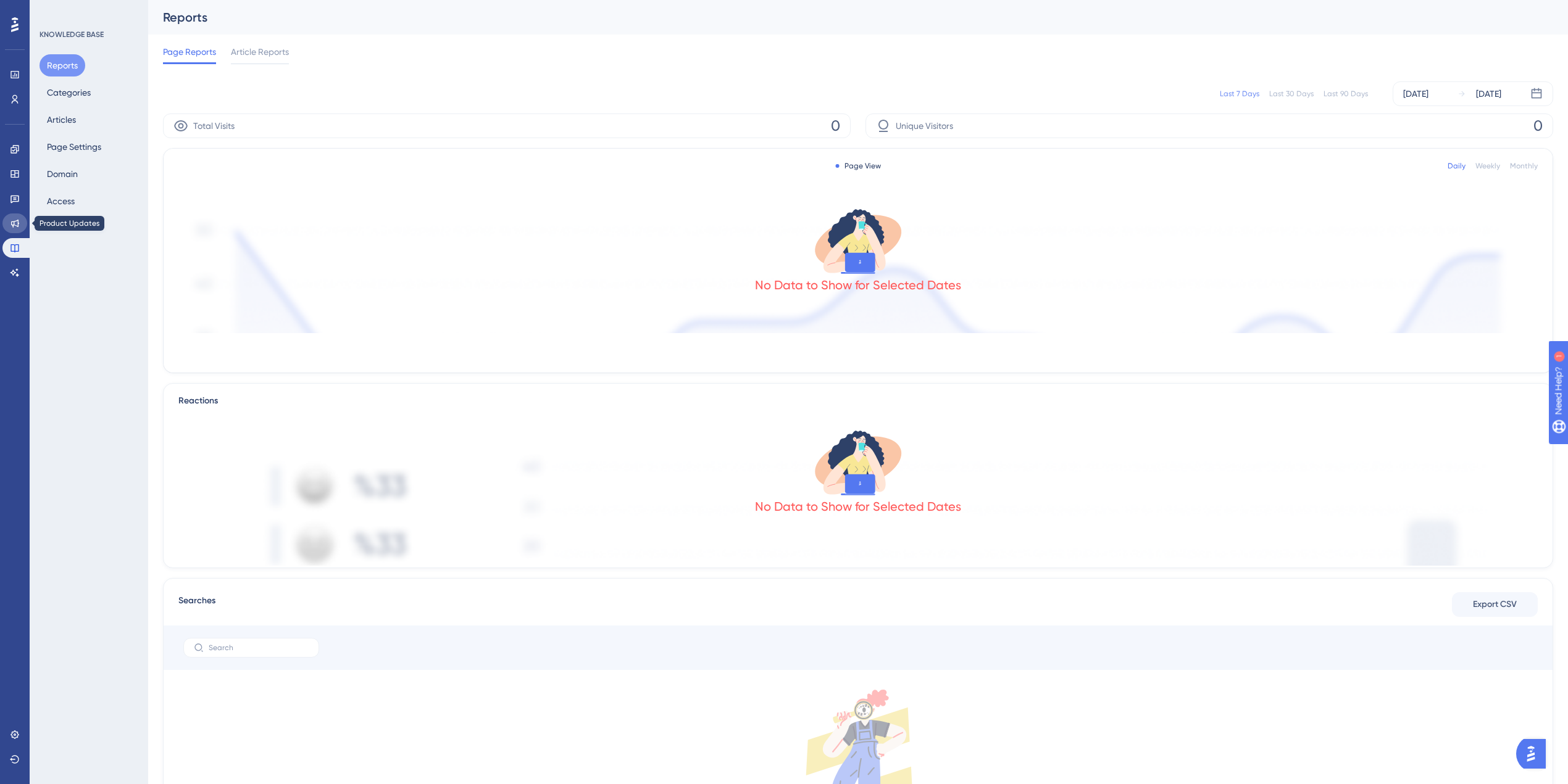
click at [17, 224] on icon at bounding box center [14, 223] width 8 height 8
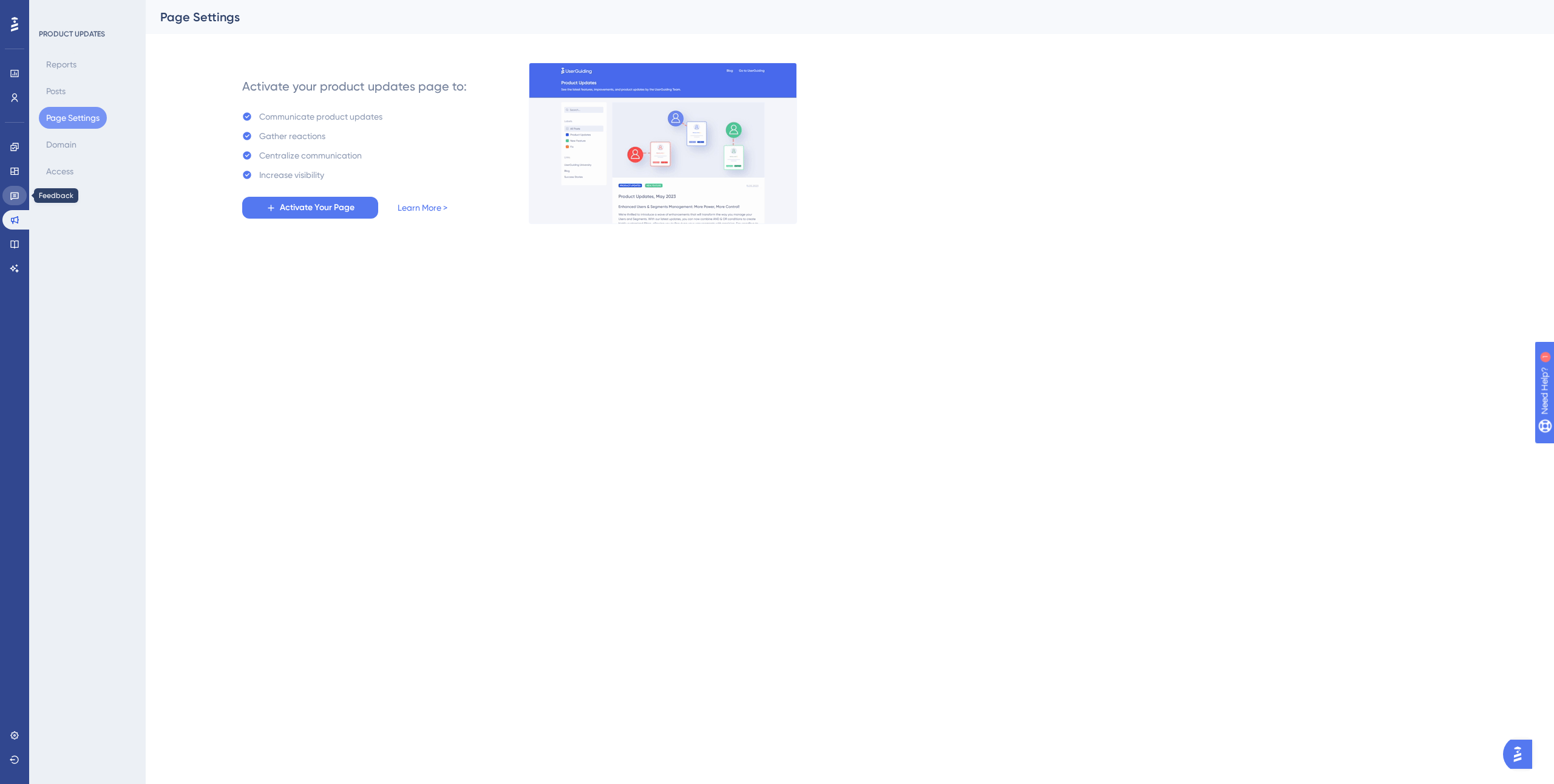
click at [17, 198] on icon at bounding box center [15, 195] width 10 height 10
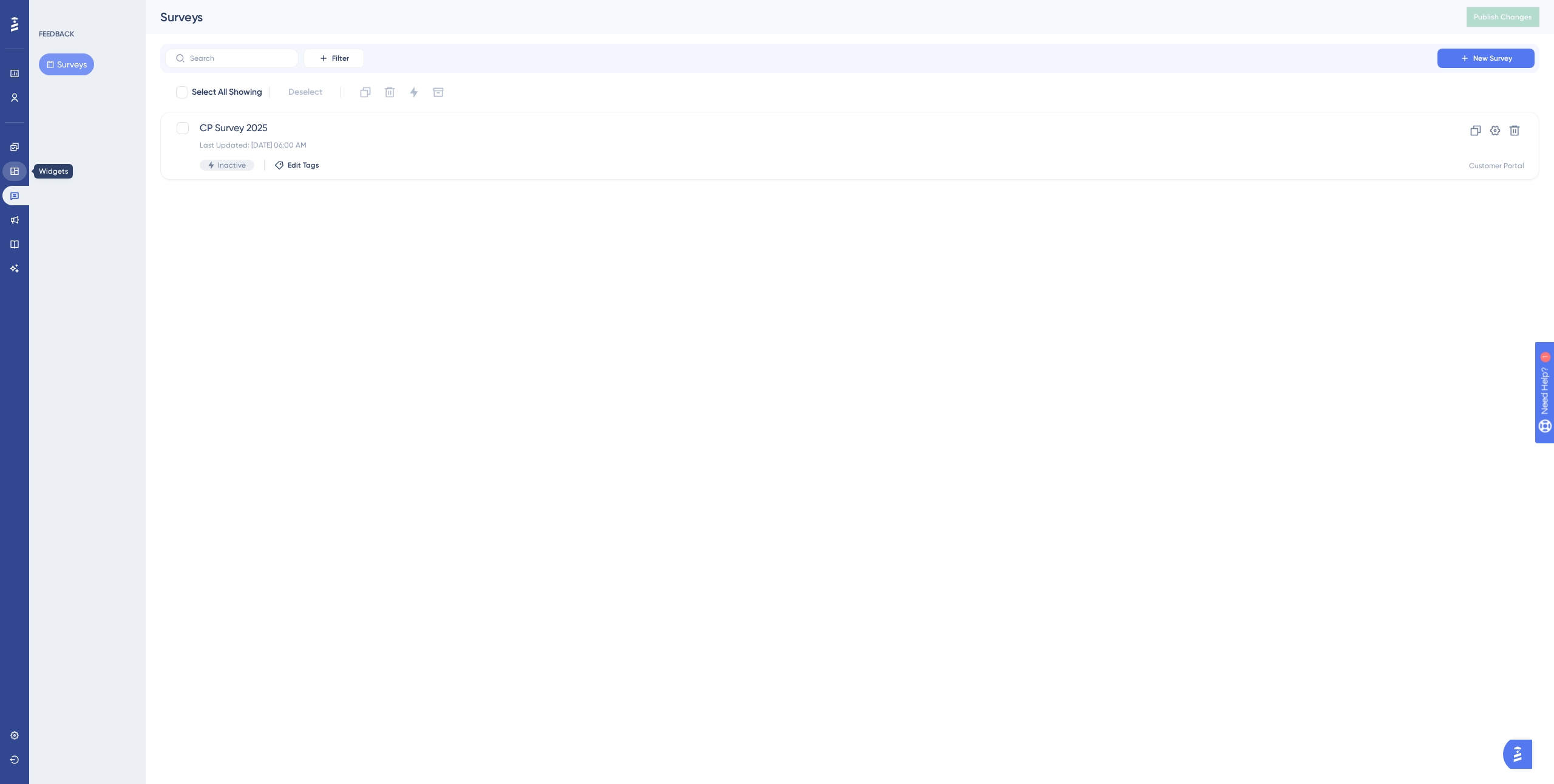
click at [16, 174] on icon at bounding box center [14, 171] width 8 height 7
click at [16, 147] on icon at bounding box center [14, 146] width 8 height 8
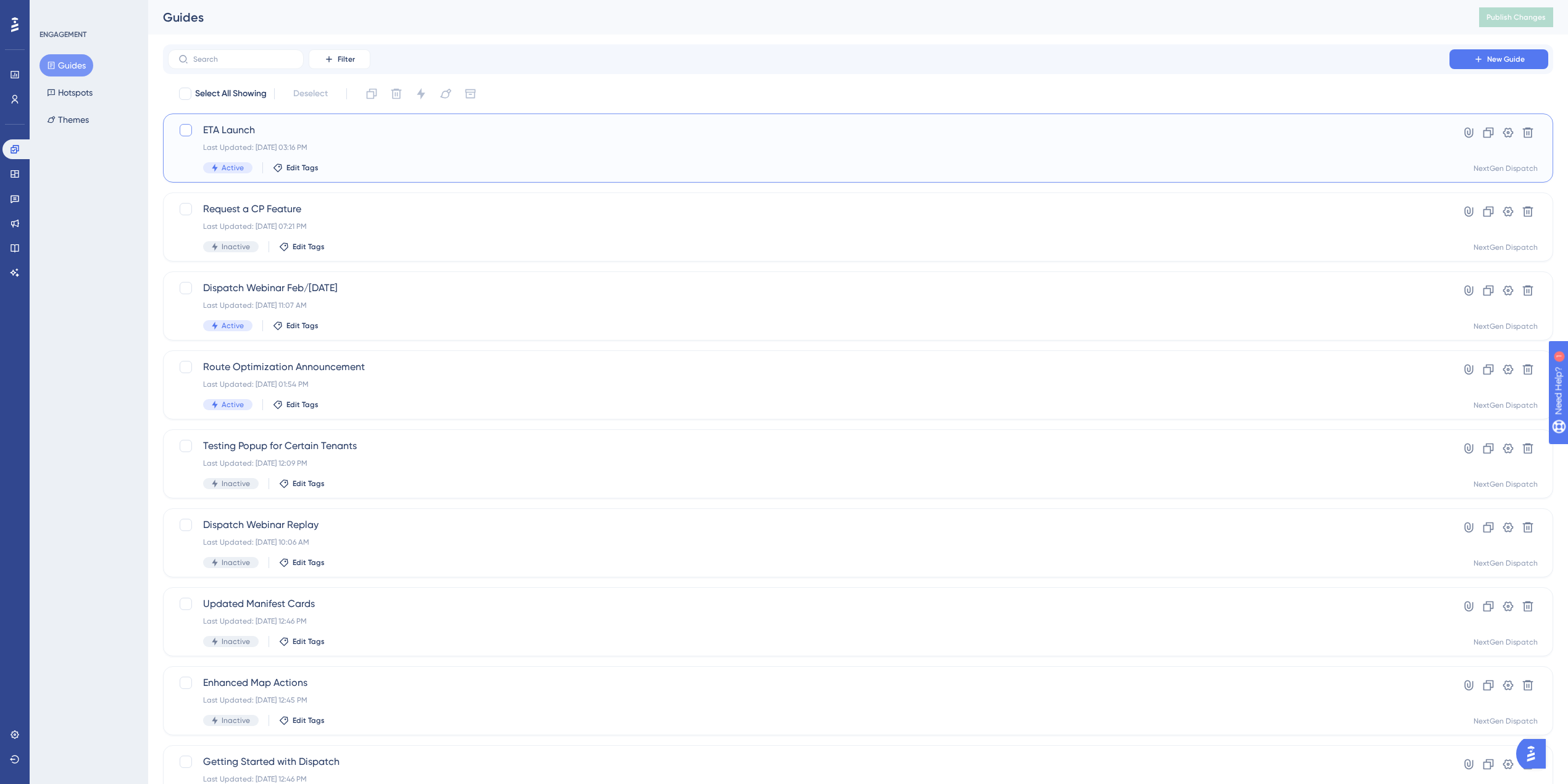
click at [188, 130] on div at bounding box center [185, 130] width 12 height 12
checkbox input "true"
click at [1505, 136] on icon at bounding box center [1508, 132] width 11 height 10
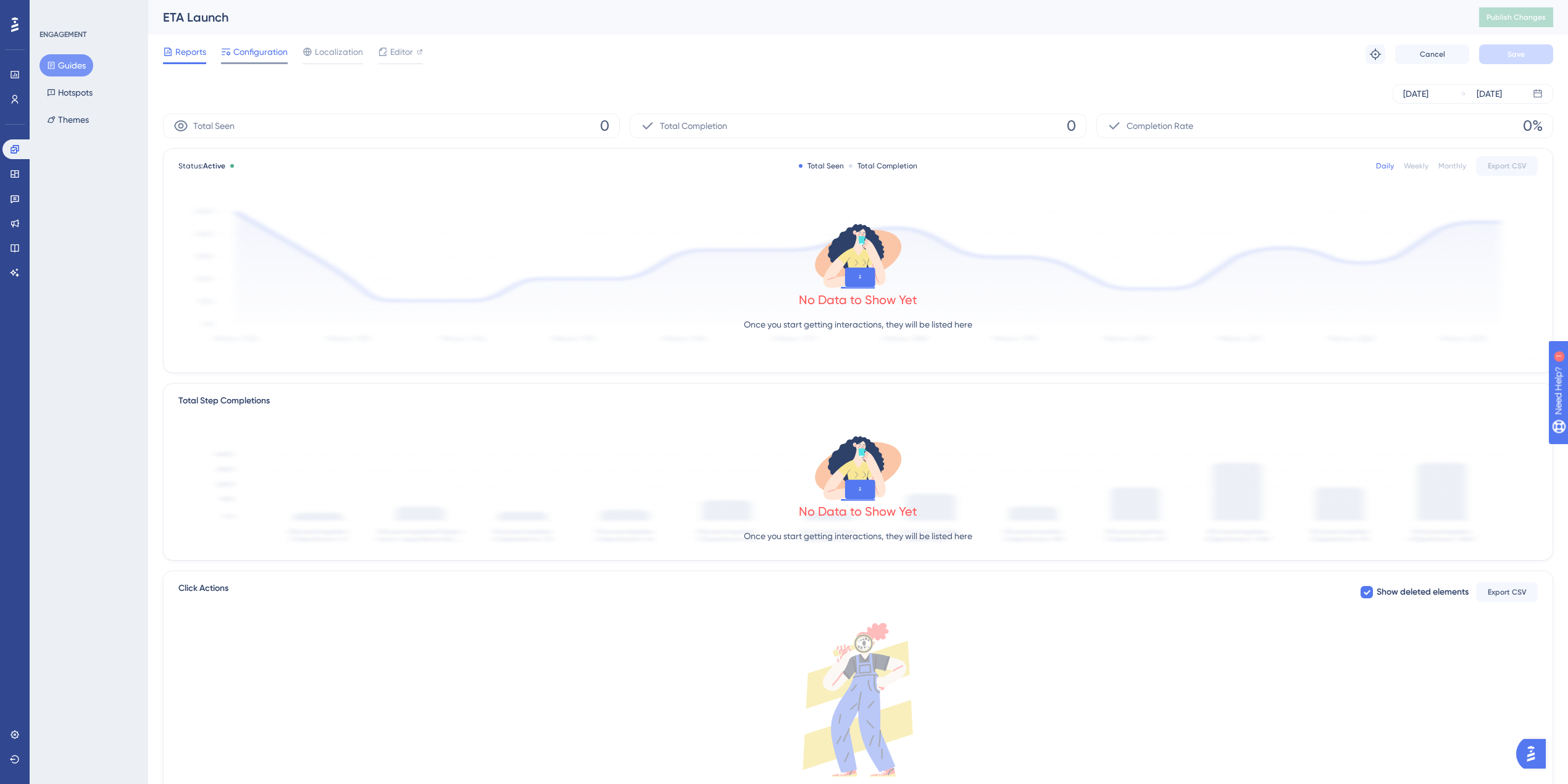
click at [275, 48] on span "Configuration" at bounding box center [260, 52] width 54 height 15
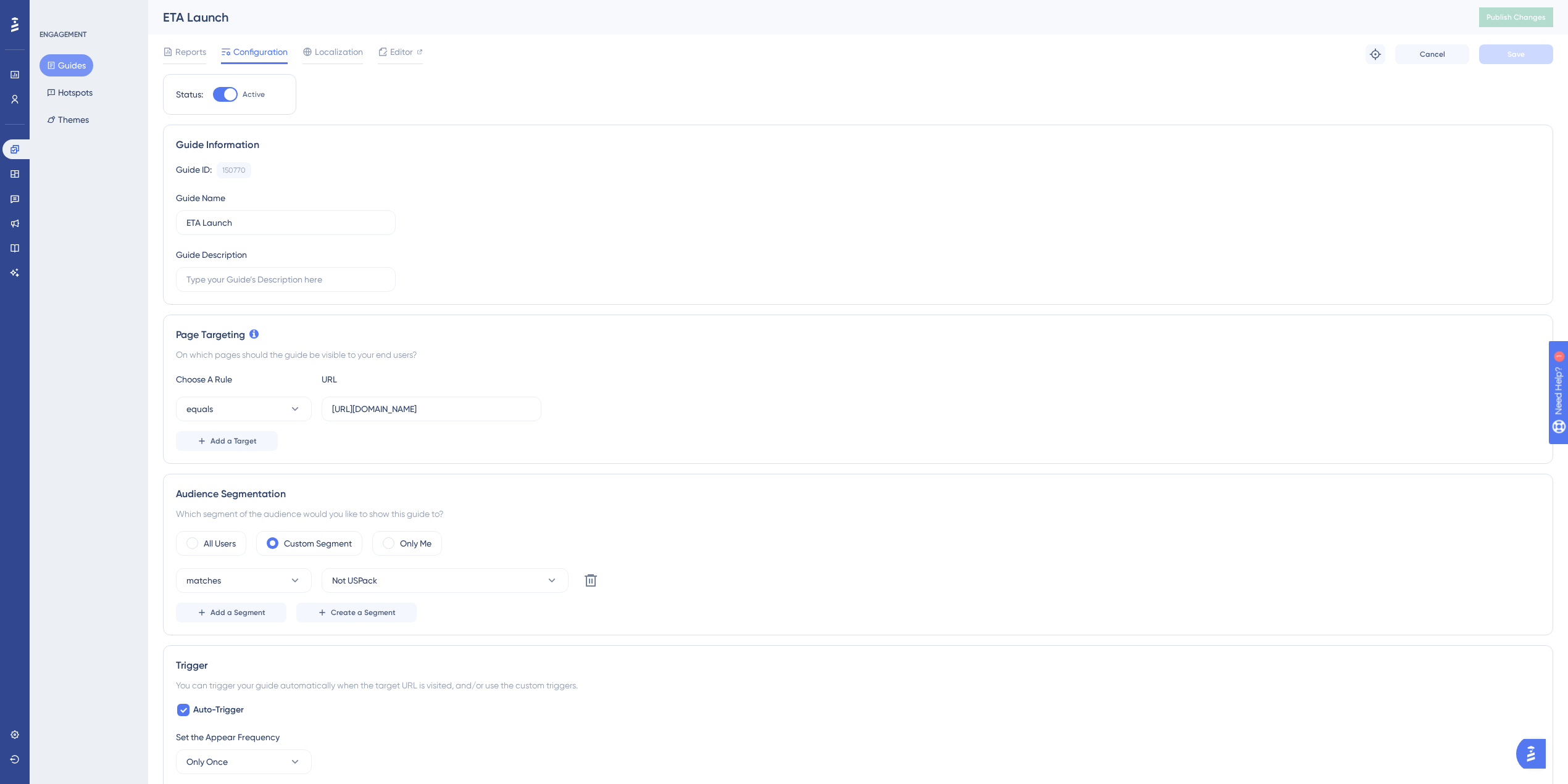
click at [226, 97] on div at bounding box center [230, 94] width 12 height 12
click at [213, 95] on input "Active" at bounding box center [212, 94] width 1 height 1
checkbox input "false"
click at [1520, 35] on div "Reports Configuration Localization Editor Cancel Save" at bounding box center [858, 54] width 1390 height 40
click at [1520, 50] on span "Save" at bounding box center [1516, 55] width 17 height 10
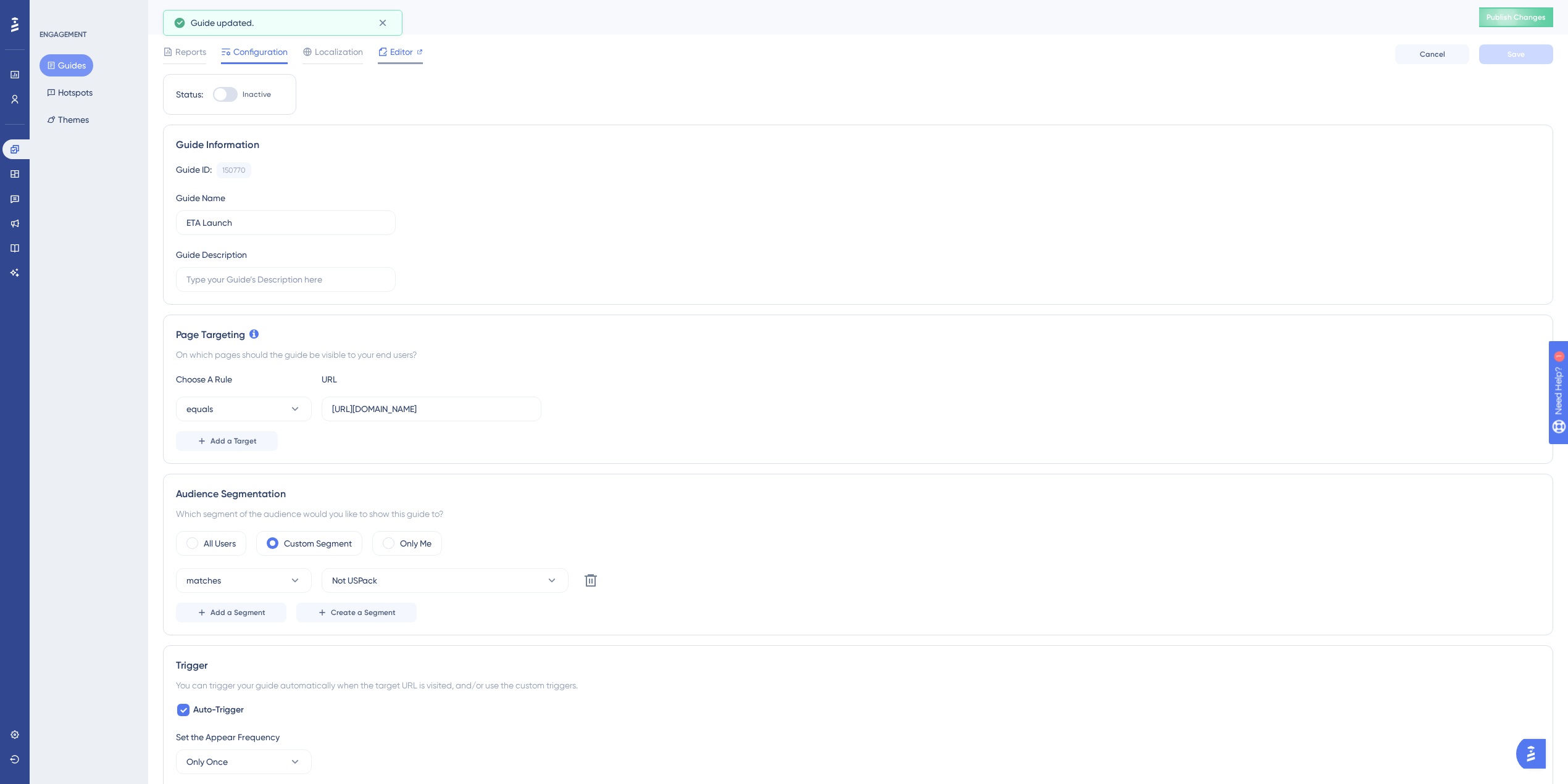
click at [391, 52] on span "Editor" at bounding box center [402, 52] width 23 height 15
click at [404, 54] on span "Editor" at bounding box center [402, 52] width 23 height 15
click at [66, 71] on button "Guides" at bounding box center [66, 65] width 54 height 22
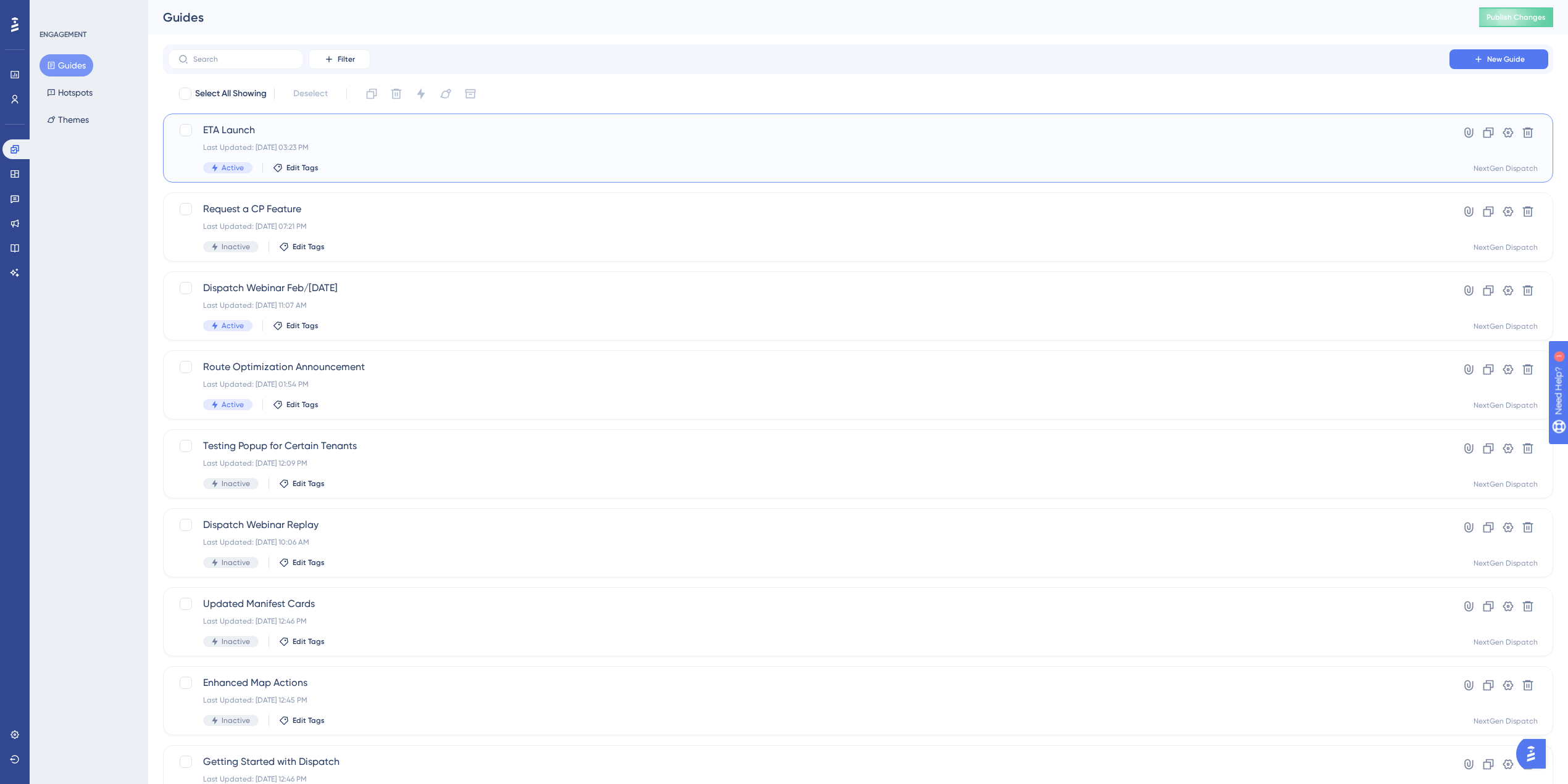
click at [387, 145] on div "Last Updated: Aug 27 2025, 03:23 PM" at bounding box center [809, 148] width 1211 height 10
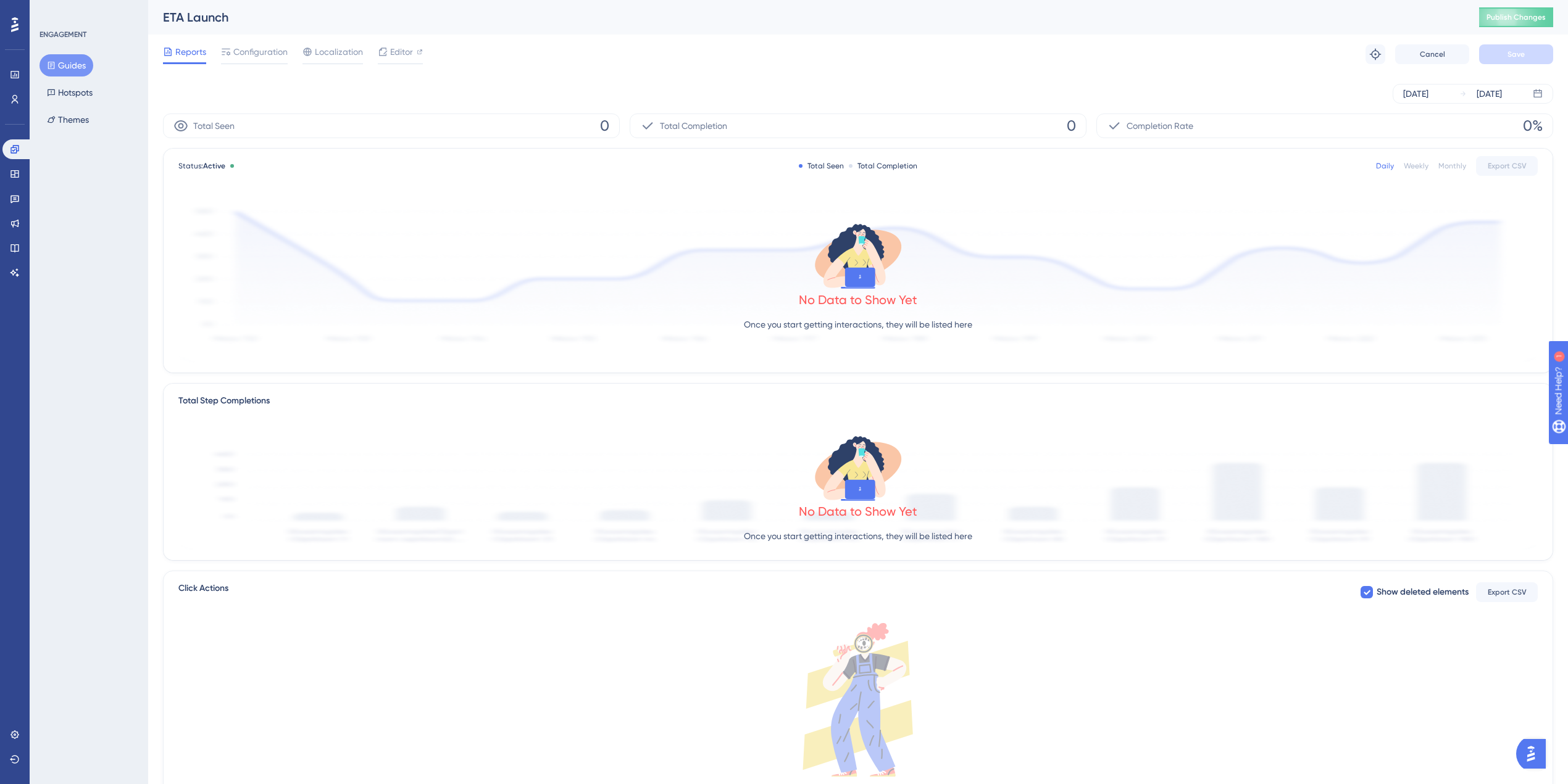
click at [457, 217] on div "No Data to Show Yet Once you start getting interactions, they will be listed he…" at bounding box center [858, 280] width 1359 height 166
click at [263, 50] on span "Configuration" at bounding box center [260, 52] width 54 height 15
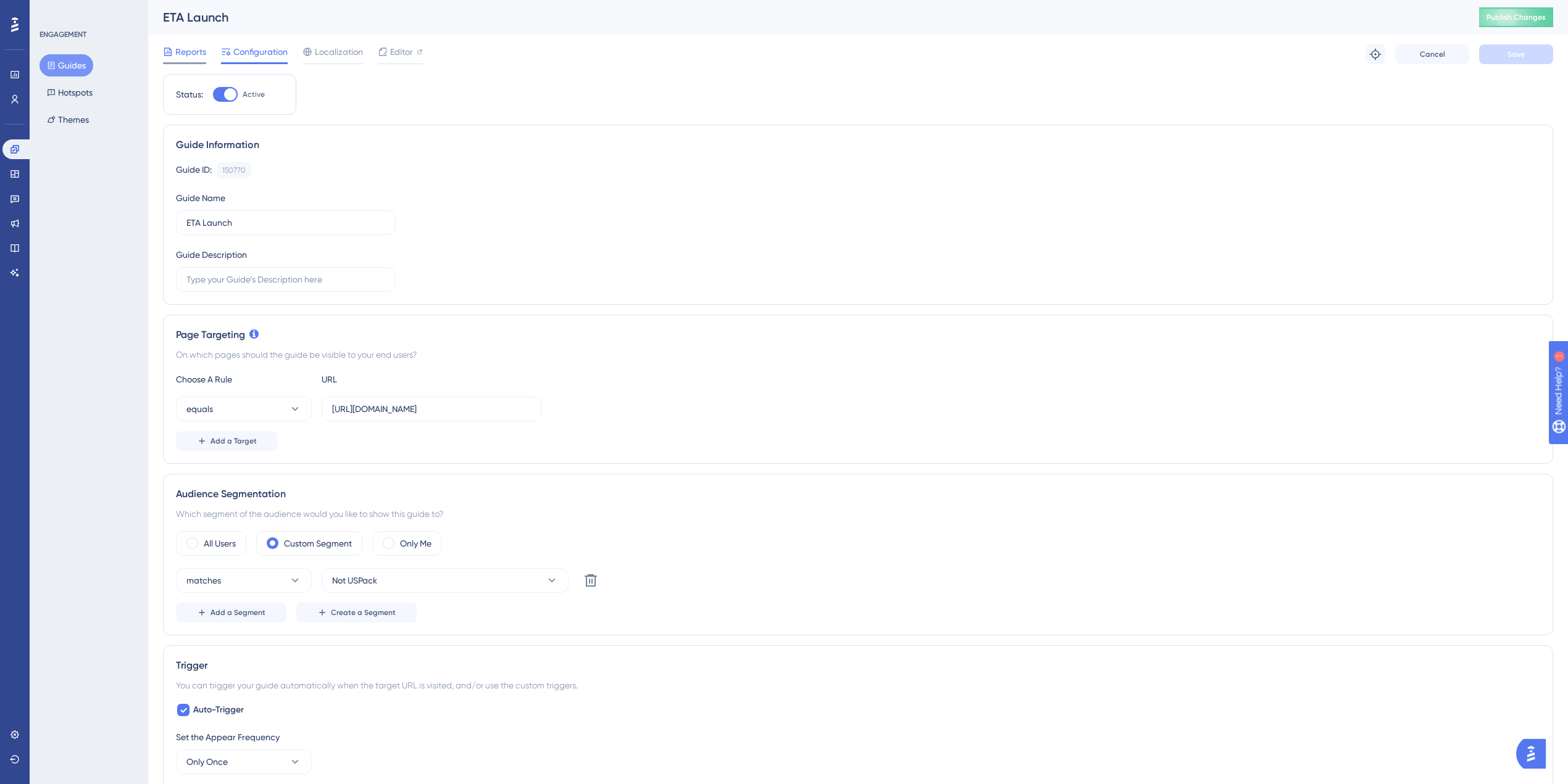
click at [171, 50] on icon at bounding box center [168, 51] width 7 height 8
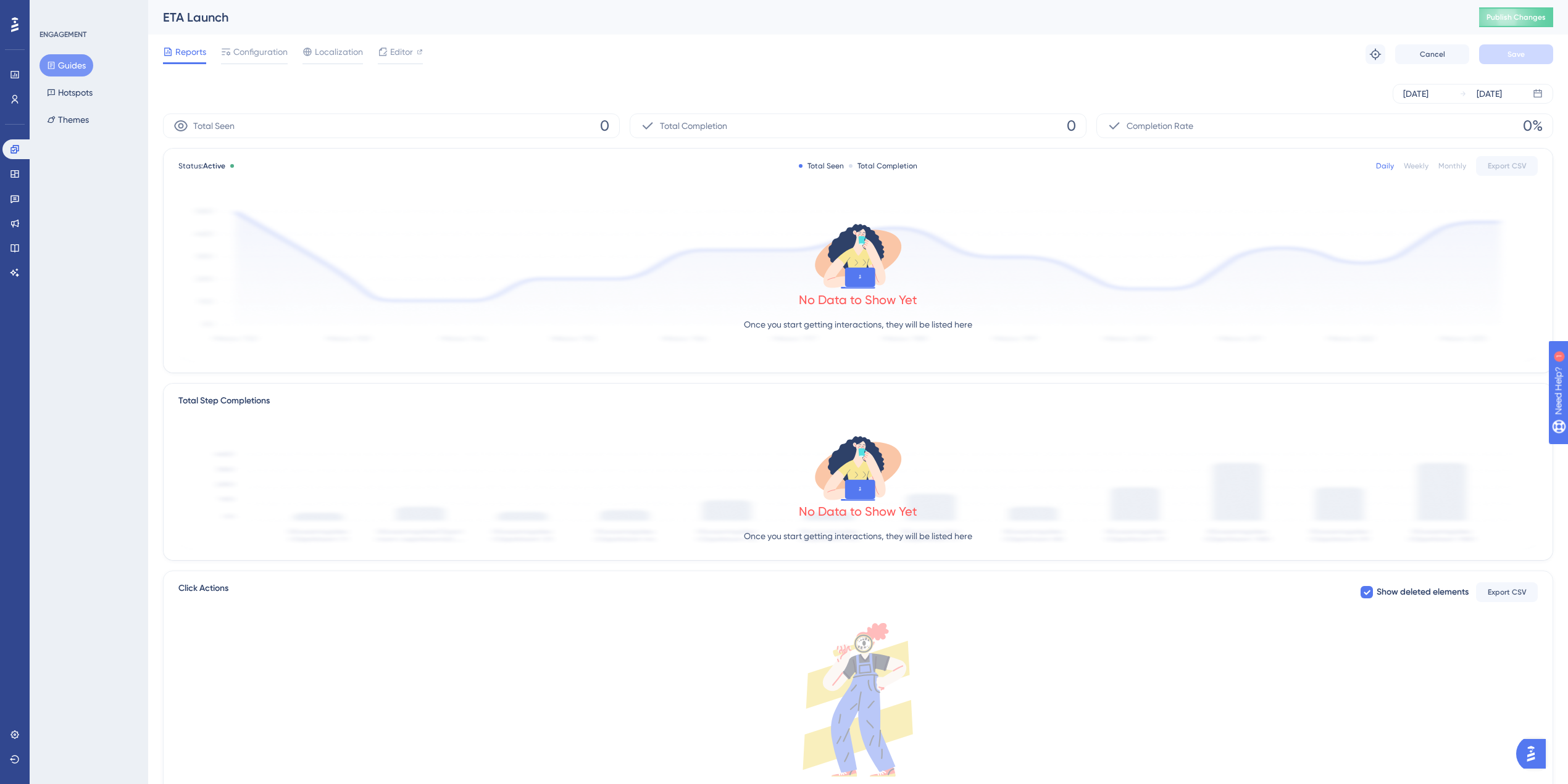
click at [405, 296] on div "No Data to Show Yet Once you start getting interactions, they will be listed he…" at bounding box center [858, 280] width 1359 height 166
click at [70, 89] on button "Hotspots" at bounding box center [70, 92] width 61 height 22
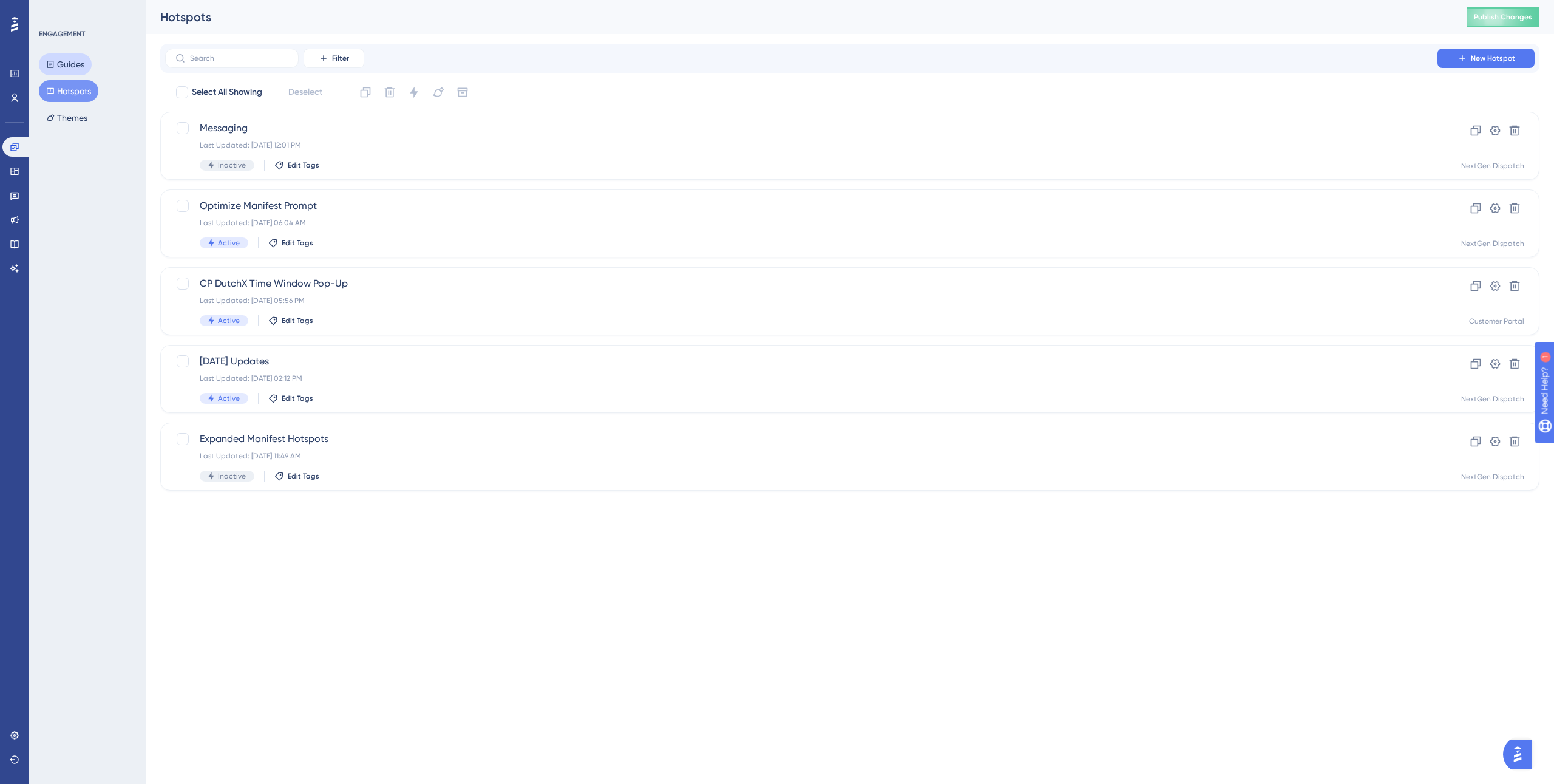
click at [69, 69] on button "Guides" at bounding box center [65, 64] width 53 height 22
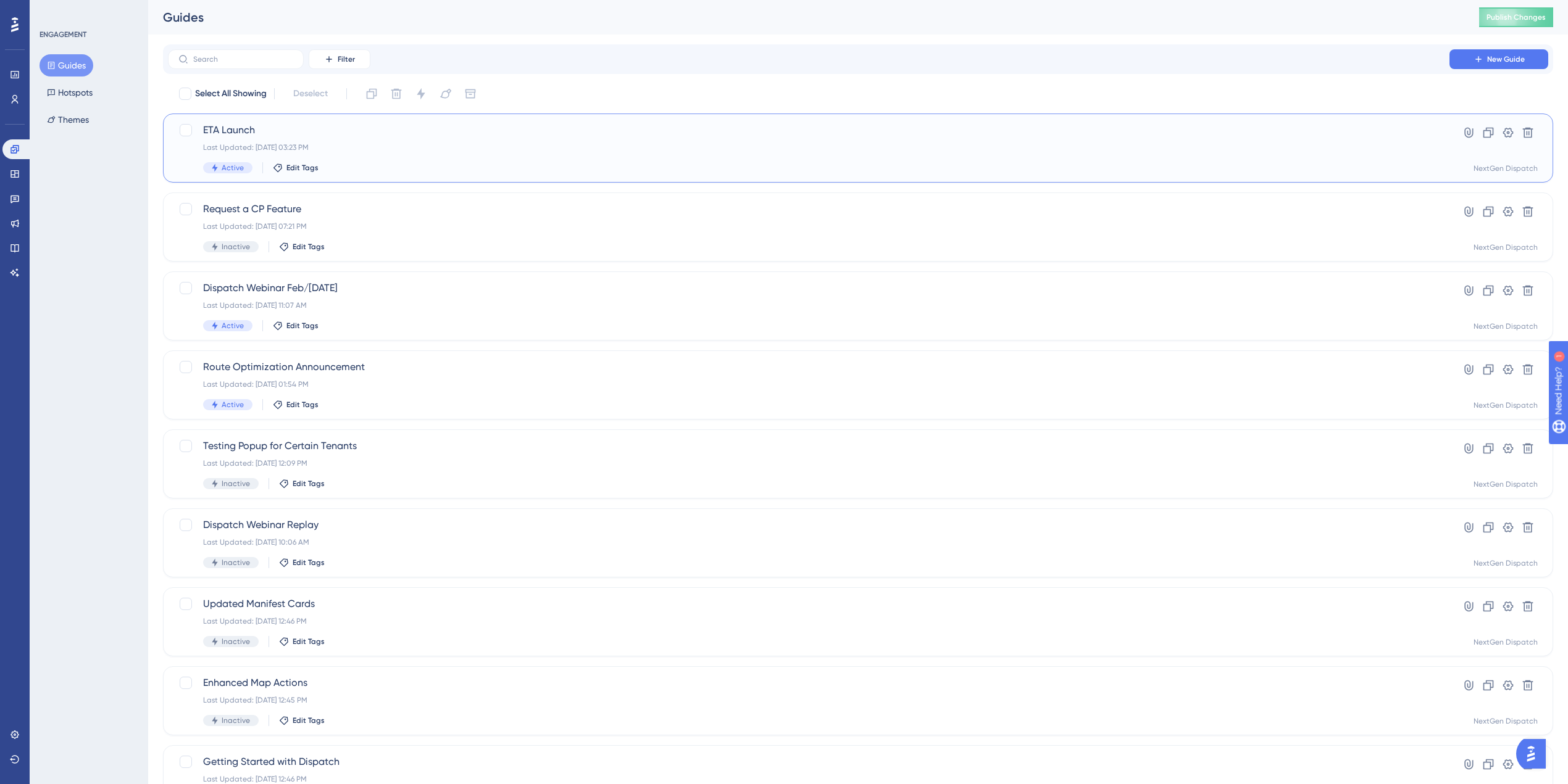
click at [241, 134] on span "ETA Launch" at bounding box center [809, 130] width 1211 height 15
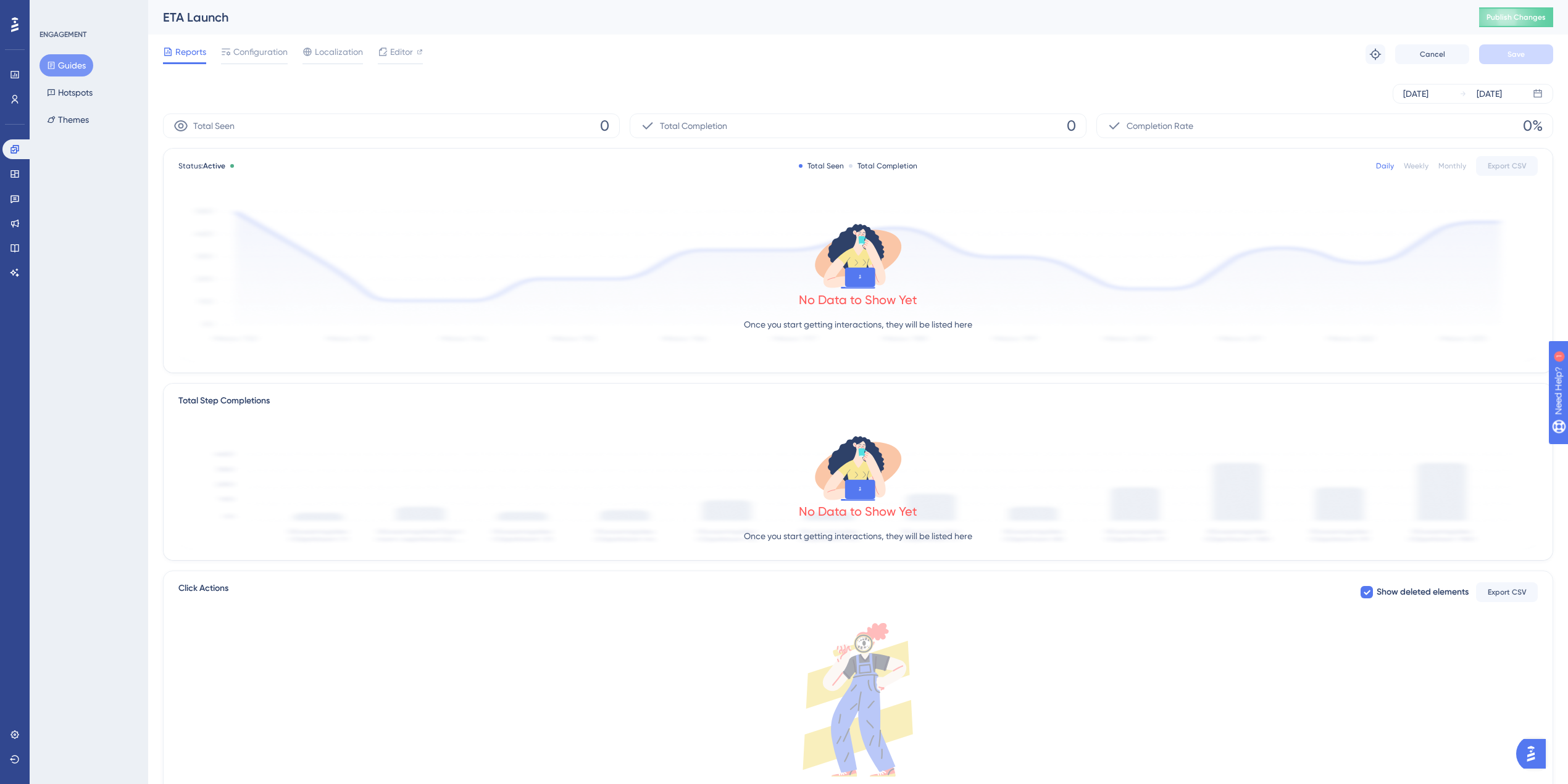
click at [372, 240] on div "No Data to Show Yet Once you start getting interactions, they will be listed he…" at bounding box center [858, 280] width 1359 height 166
click at [15, 103] on icon at bounding box center [15, 99] width 10 height 10
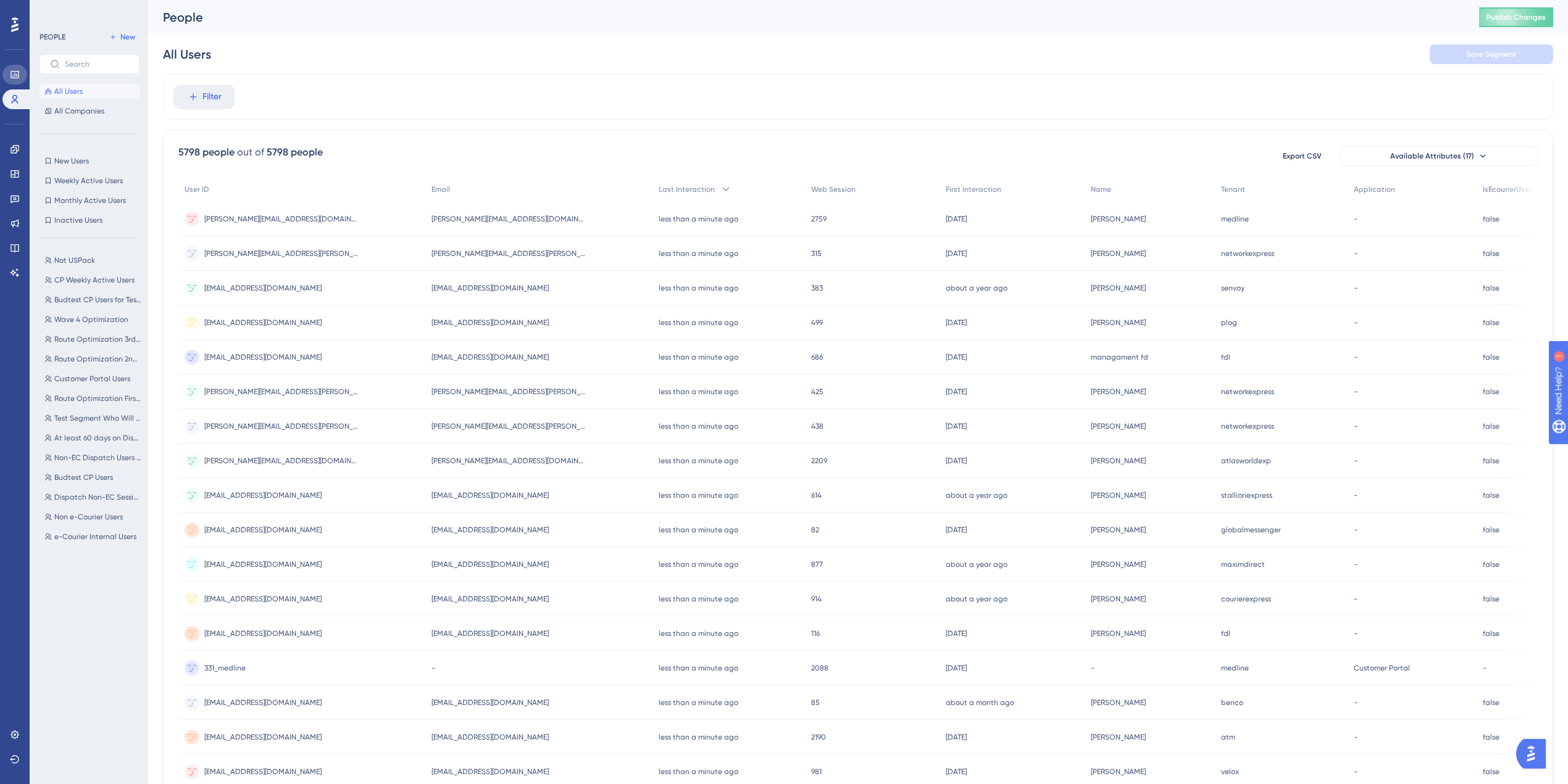
click at [14, 71] on icon at bounding box center [14, 75] width 8 height 7
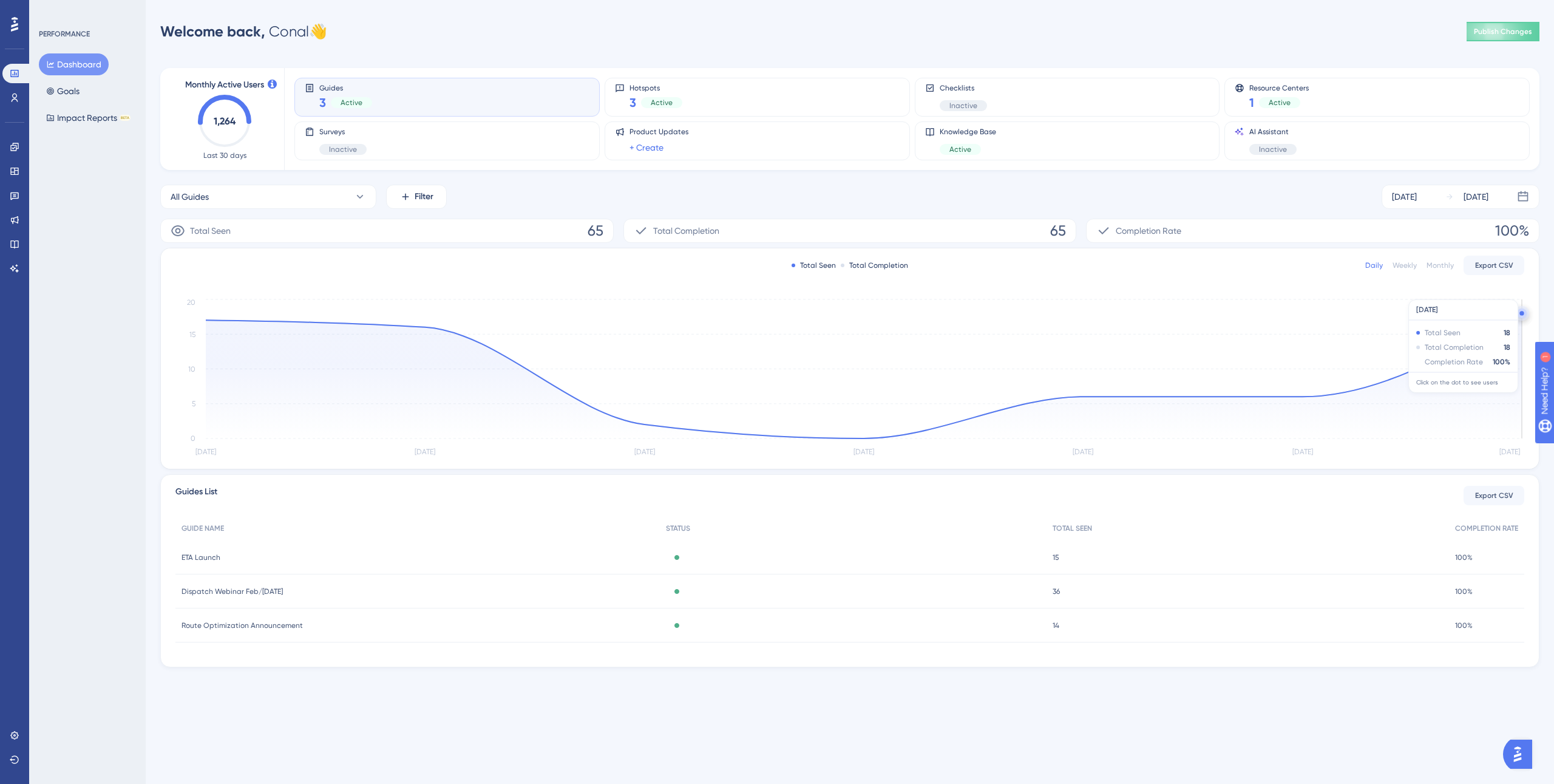
click at [1473, 331] on icon "Aug 21 Aug 22 Aug 23 Aug 24 Aug 25 Aug 26 Aug 27 0 5 10 15 20" at bounding box center [850, 377] width 1349 height 164
click at [1523, 314] on icon "Aug 21 Aug 22 Aug 23 Aug 24 Aug 25 Aug 26 Aug 27 0 5 10 15 20" at bounding box center [850, 377] width 1349 height 164
click at [1522, 314] on circle at bounding box center [1521, 313] width 4 height 4
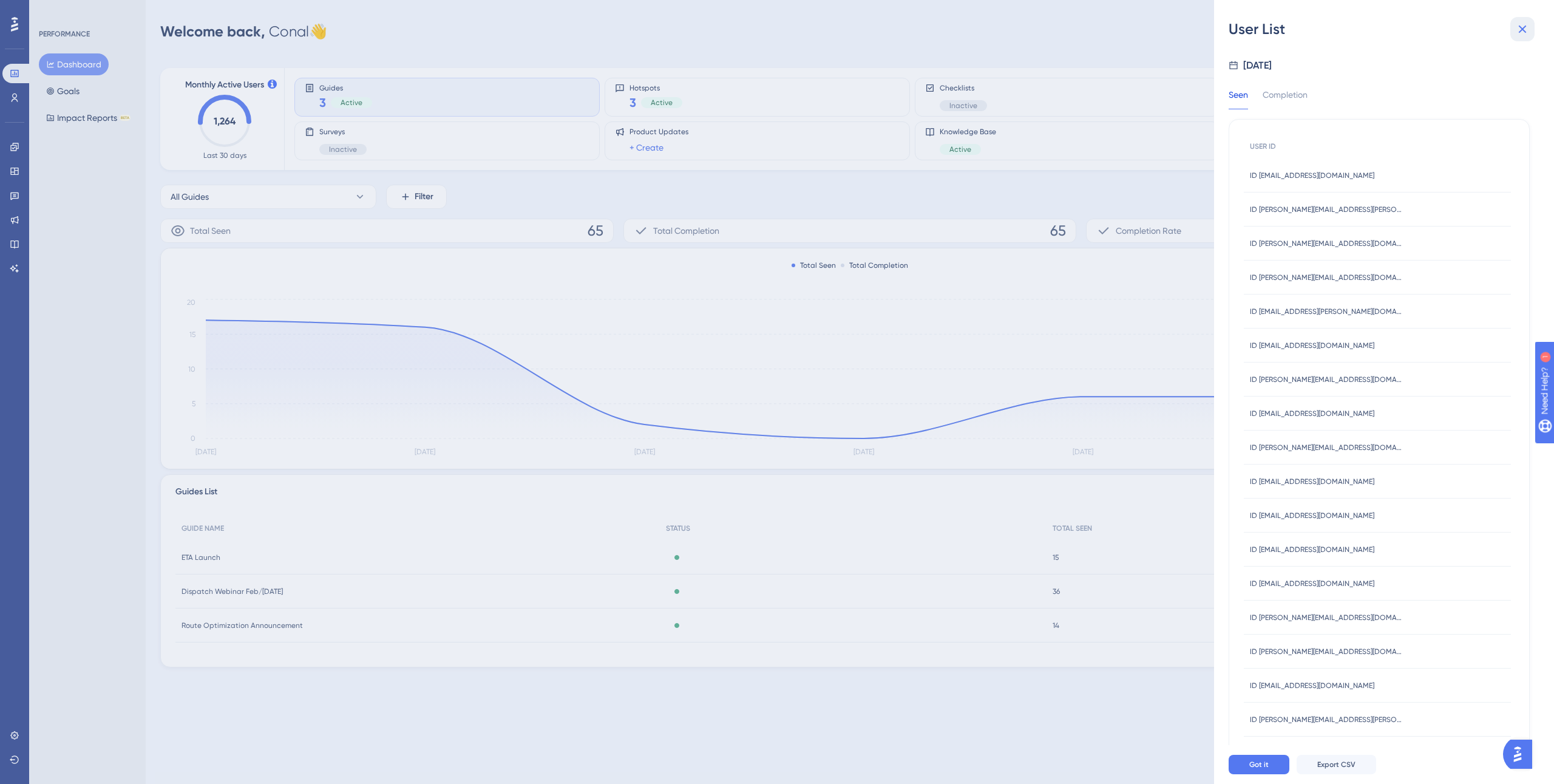
click at [1524, 29] on icon at bounding box center [1522, 29] width 15 height 15
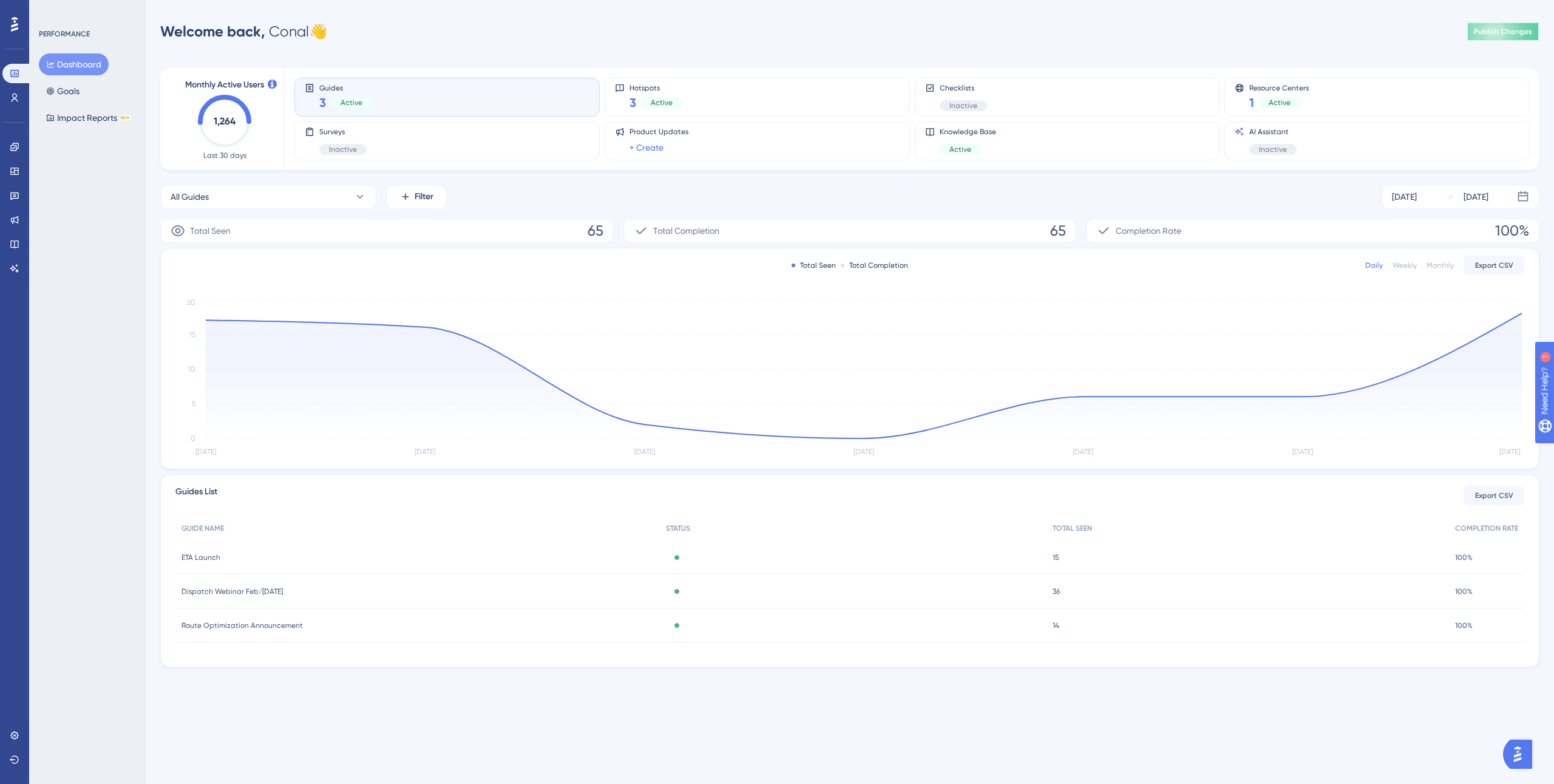
click at [1492, 36] on button "Publish Changes" at bounding box center [1503, 31] width 73 height 19
click at [380, 30] on button at bounding box center [376, 22] width 19 height 19
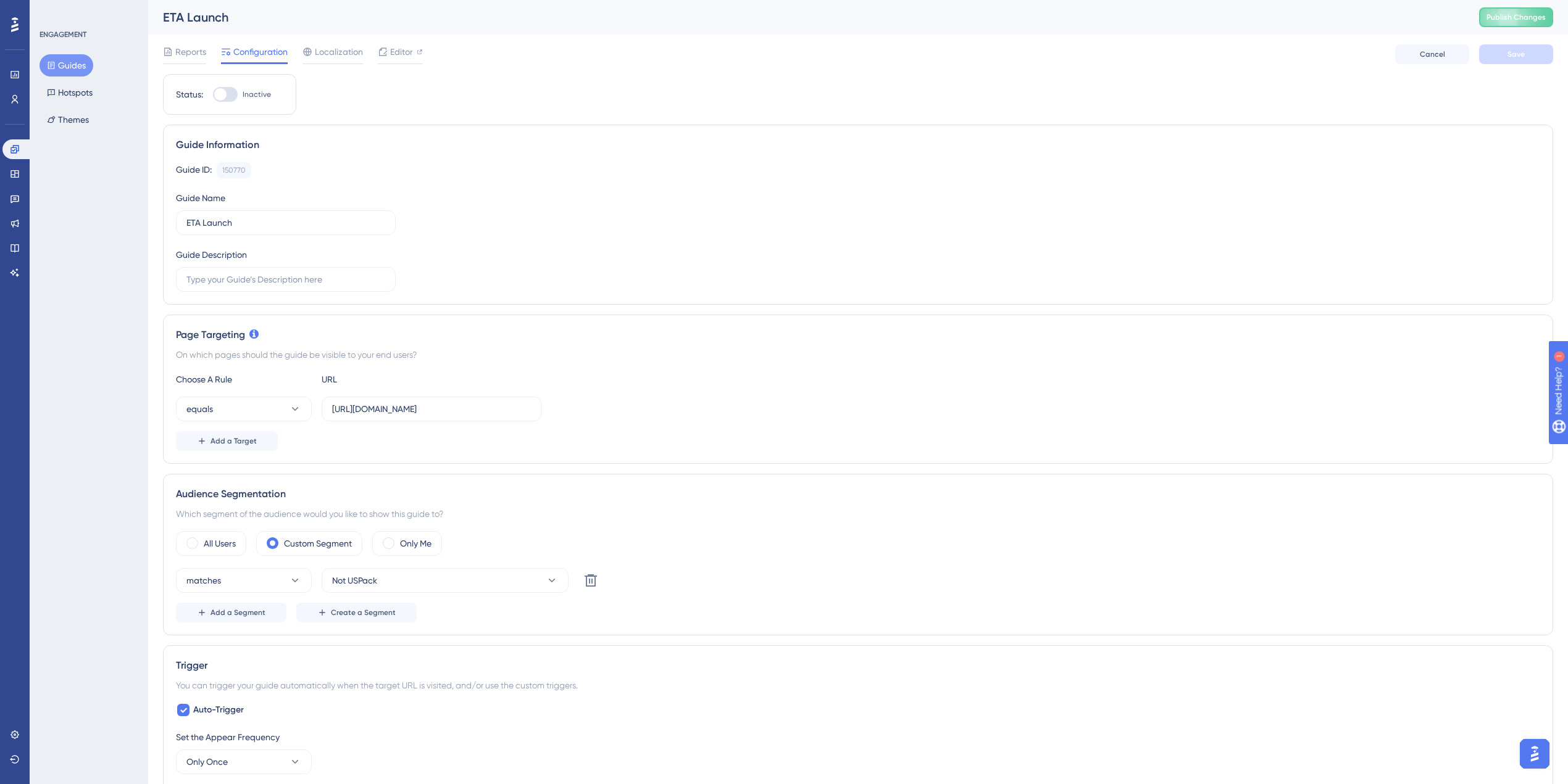
click at [221, 99] on div at bounding box center [220, 94] width 12 height 12
click at [213, 95] on input "Inactive" at bounding box center [212, 94] width 1 height 1
click at [223, 92] on div at bounding box center [225, 94] width 24 height 15
click at [213, 94] on input "Active" at bounding box center [212, 94] width 1 height 1
click at [218, 86] on div "Status: Inactive" at bounding box center [229, 94] width 133 height 41
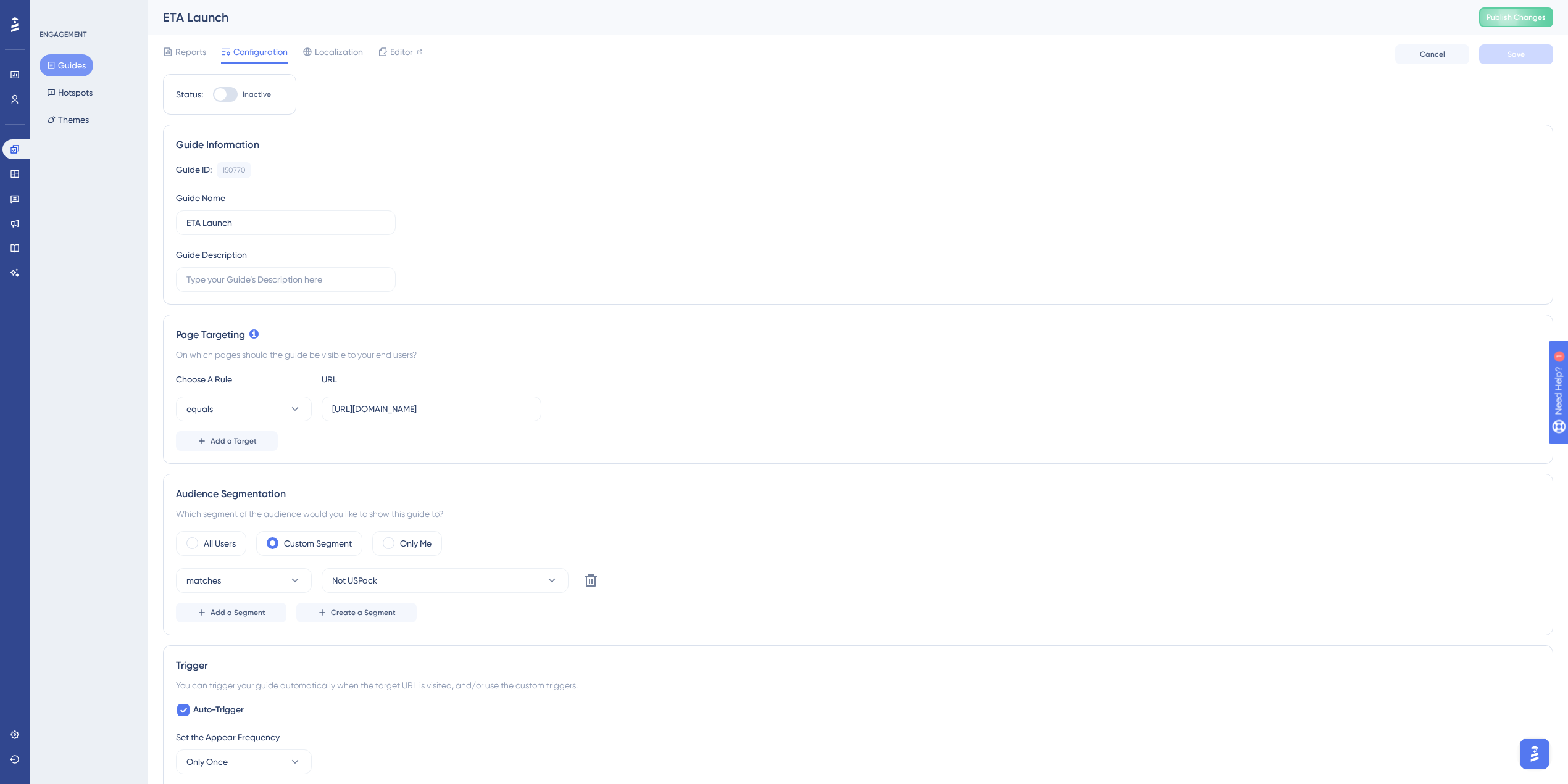
click at [227, 95] on div at bounding box center [225, 94] width 24 height 15
click at [213, 95] on input "Inactive" at bounding box center [212, 94] width 1 height 1
checkbox input "true"
click at [1529, 52] on button "Save" at bounding box center [1516, 54] width 74 height 19
click at [1536, 22] on button "Publish Changes" at bounding box center [1516, 17] width 74 height 19
